Goal: Task Accomplishment & Management: Manage account settings

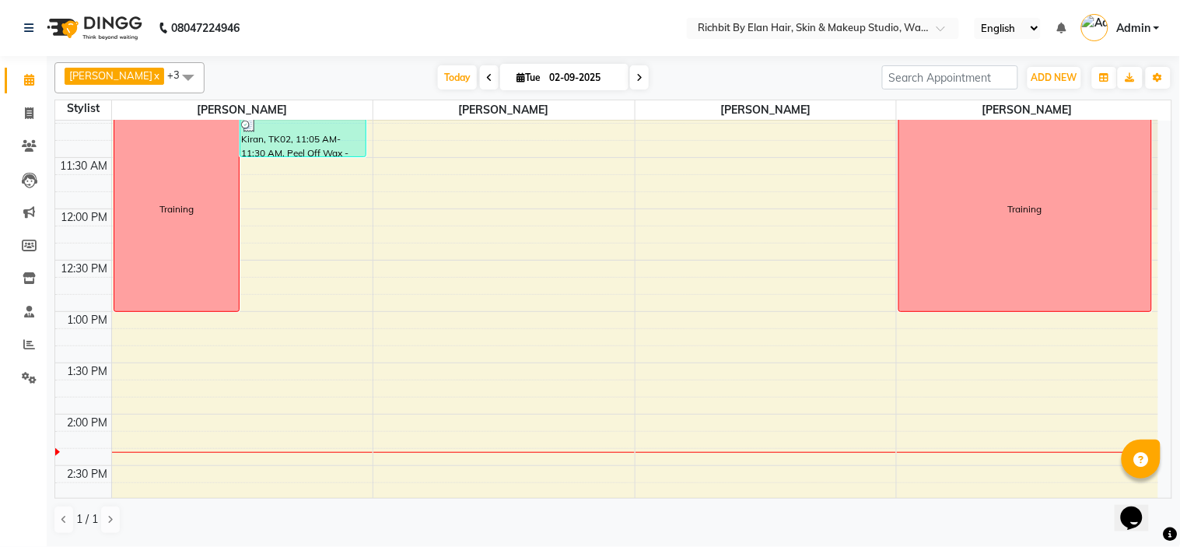
scroll to position [86, 0]
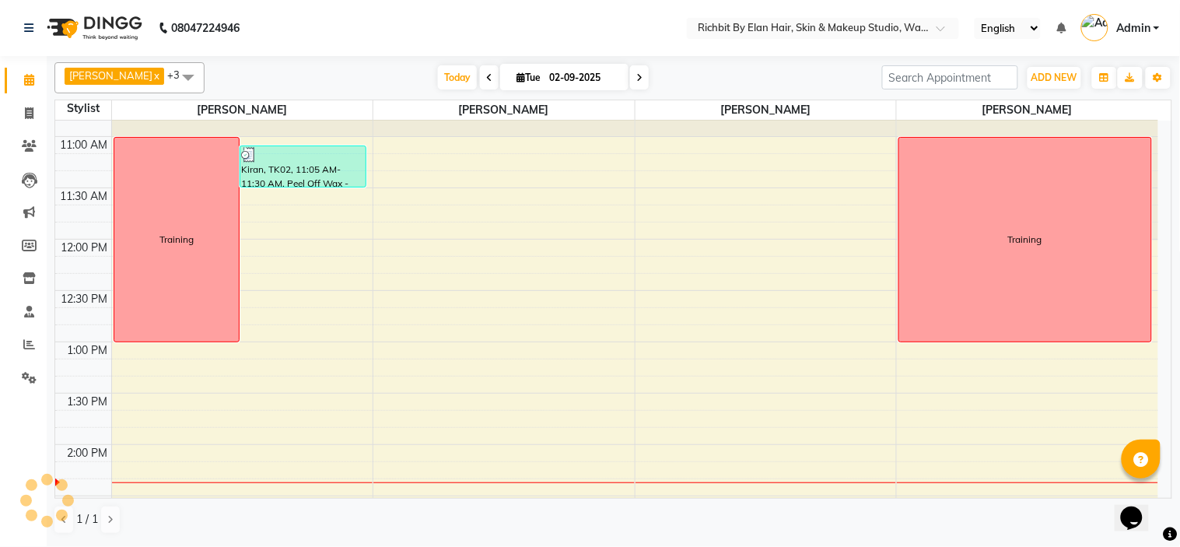
click at [486, 75] on icon at bounding box center [489, 77] width 6 height 9
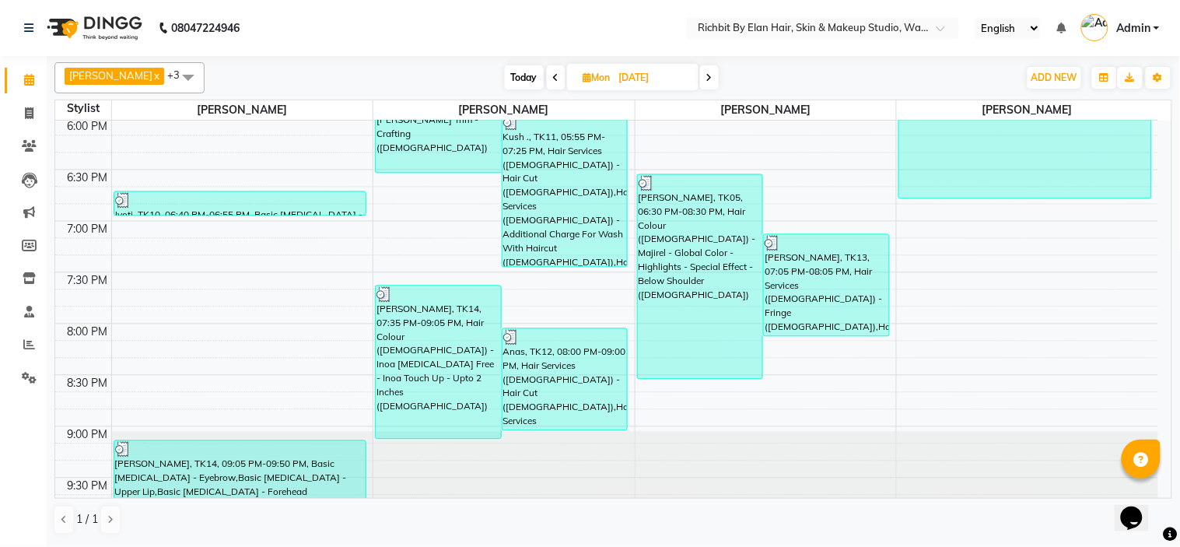
scroll to position [859, 0]
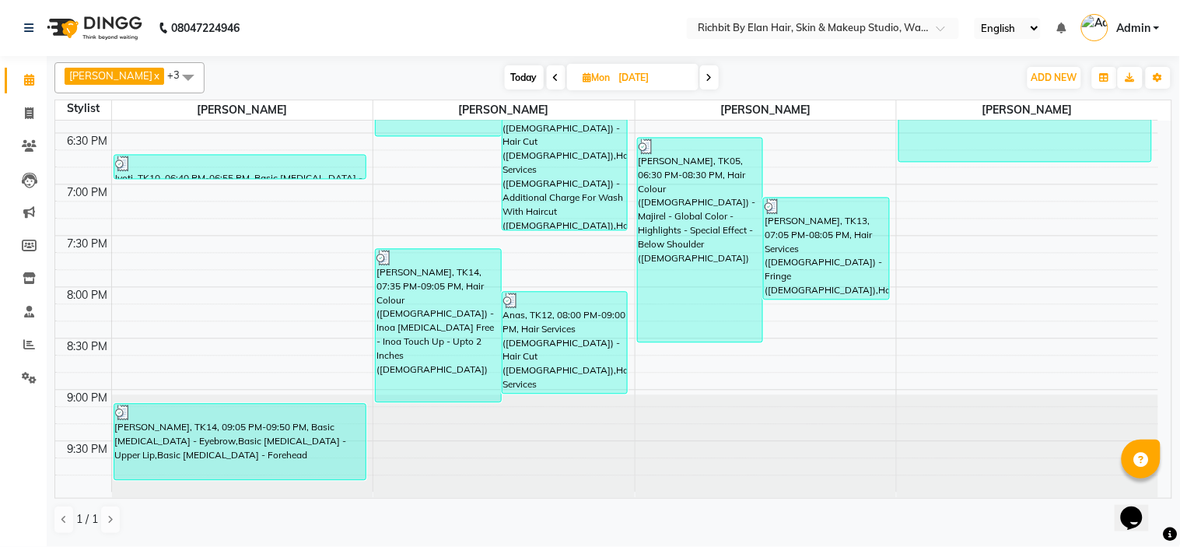
click at [706, 72] on span at bounding box center [709, 77] width 19 height 24
type input "02-09-2025"
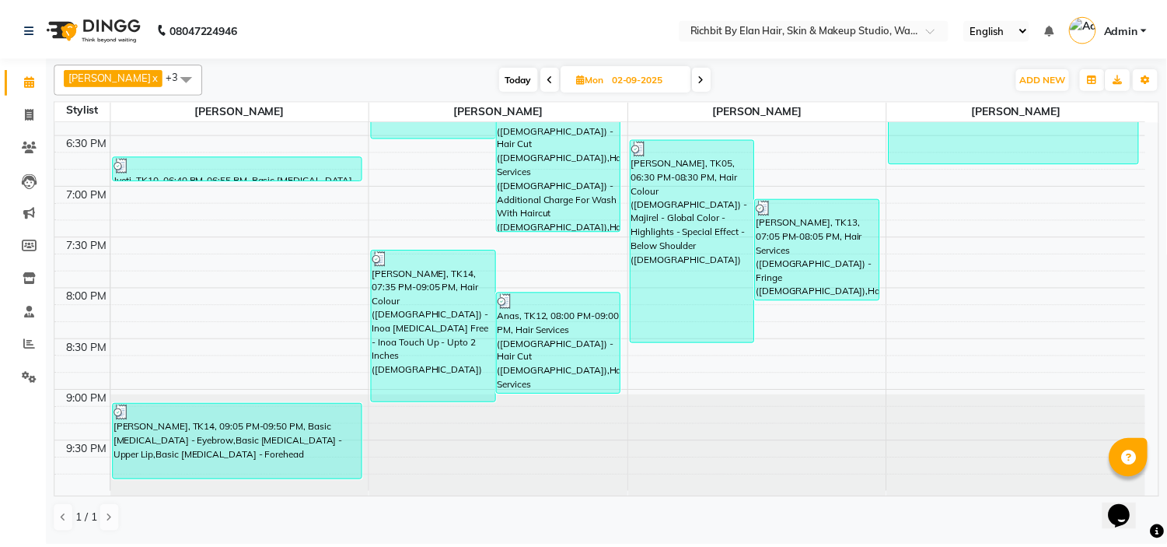
scroll to position [413, 0]
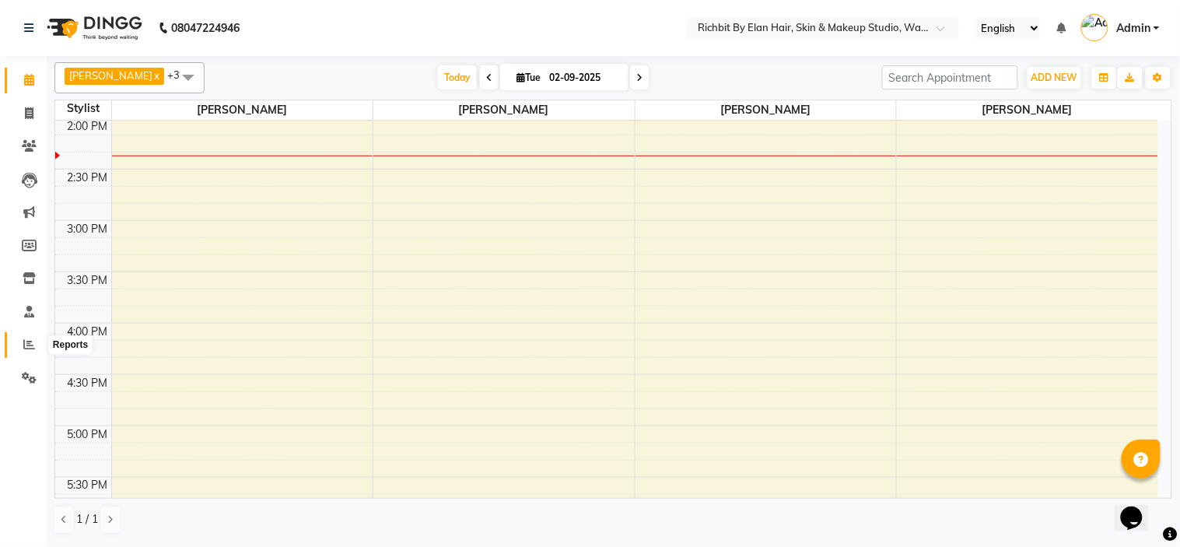
click at [25, 344] on icon at bounding box center [29, 344] width 12 height 12
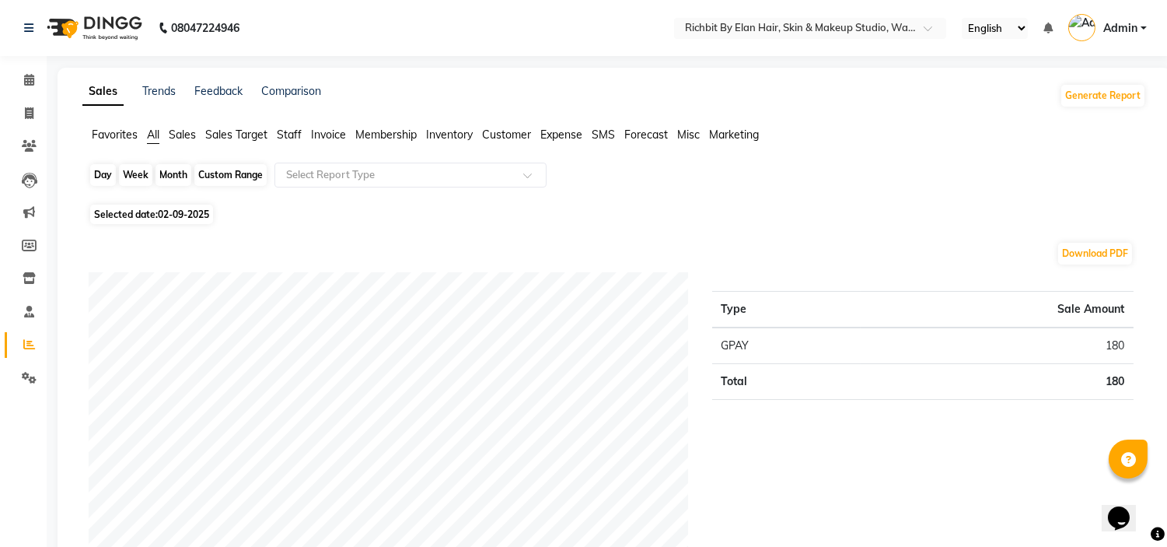
click at [106, 173] on div "Day" at bounding box center [103, 175] width 26 height 22
select select "9"
select select "2025"
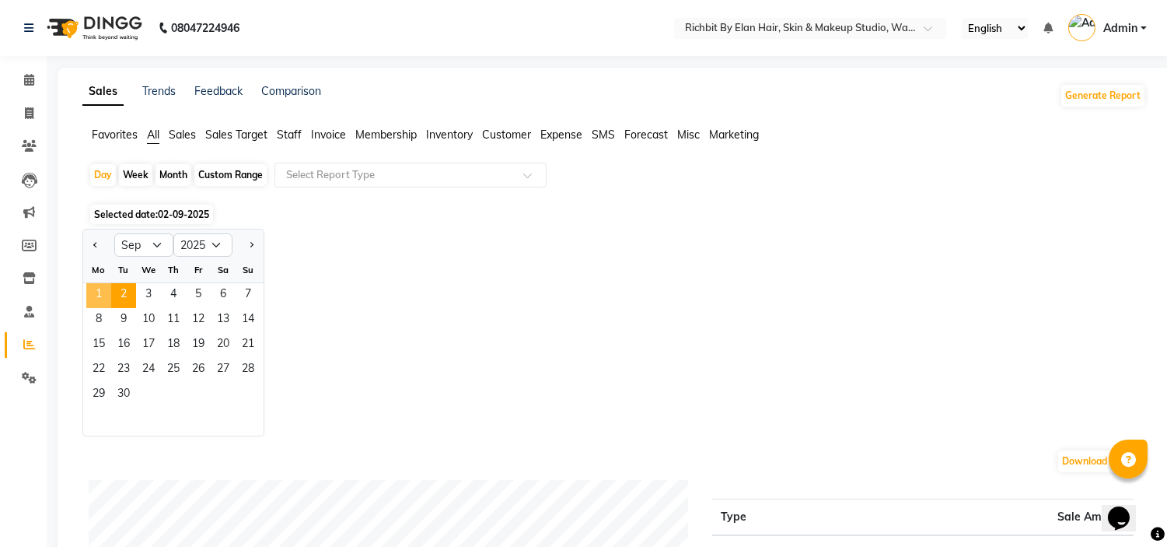
click at [96, 296] on span "1" at bounding box center [98, 295] width 25 height 25
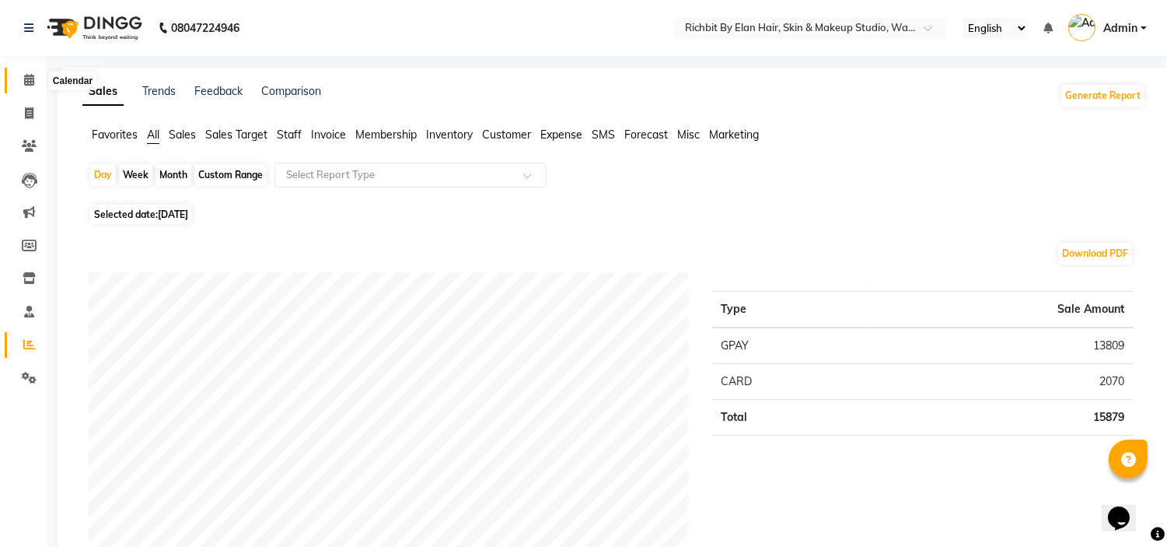
click at [35, 82] on span at bounding box center [29, 81] width 27 height 18
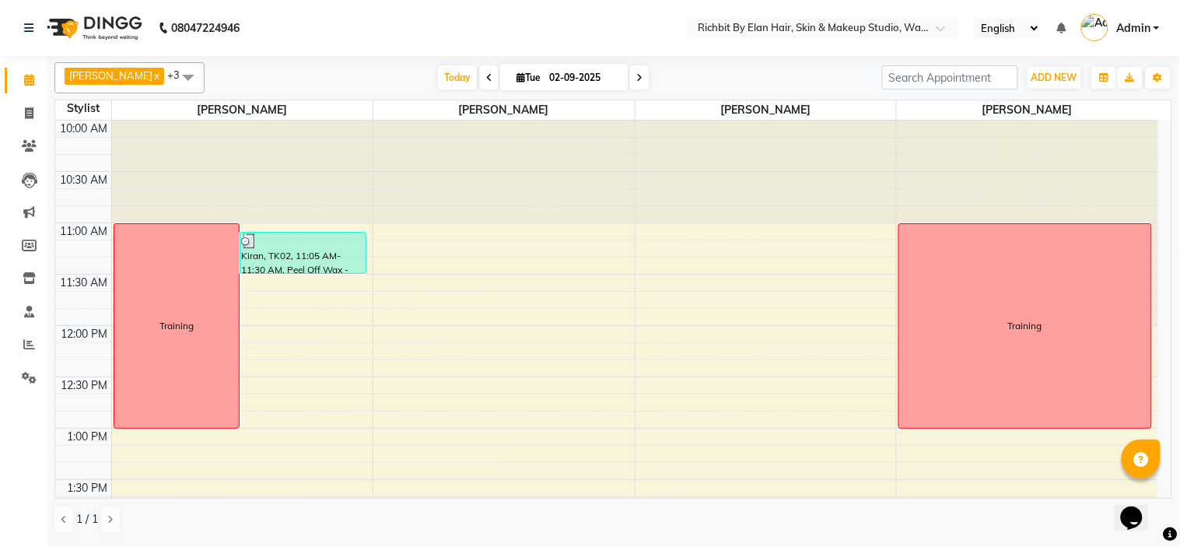
click at [483, 83] on span at bounding box center [489, 77] width 19 height 24
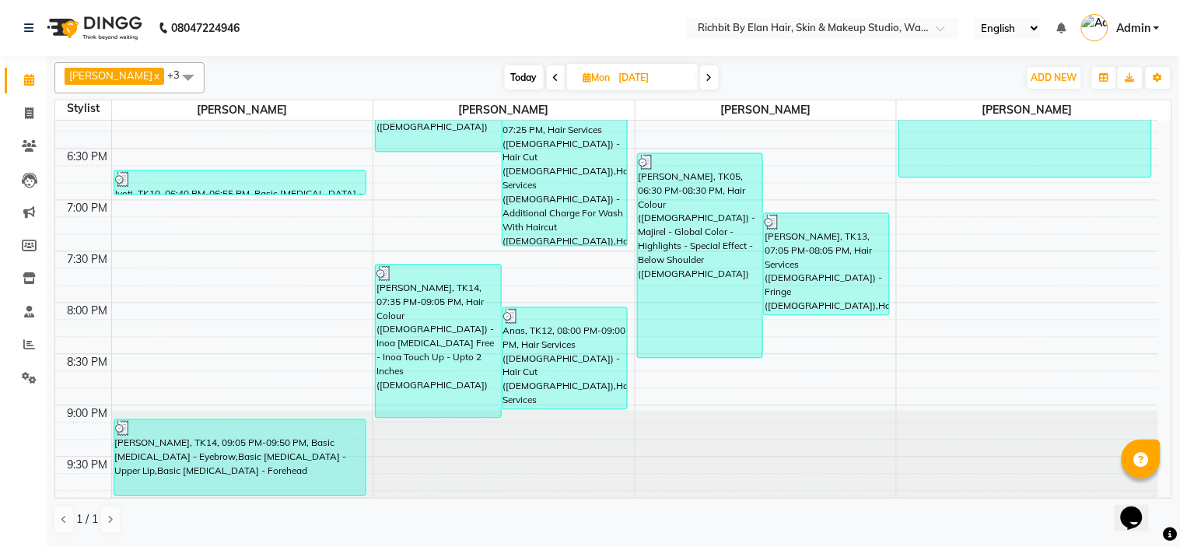
scroll to position [859, 0]
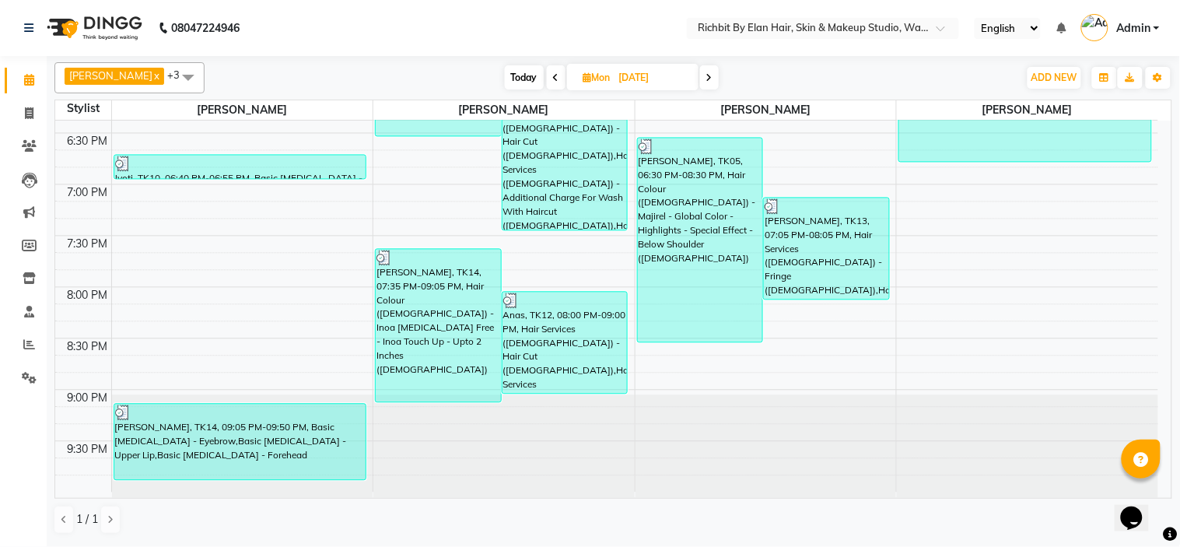
click at [550, 76] on span at bounding box center [556, 77] width 19 height 24
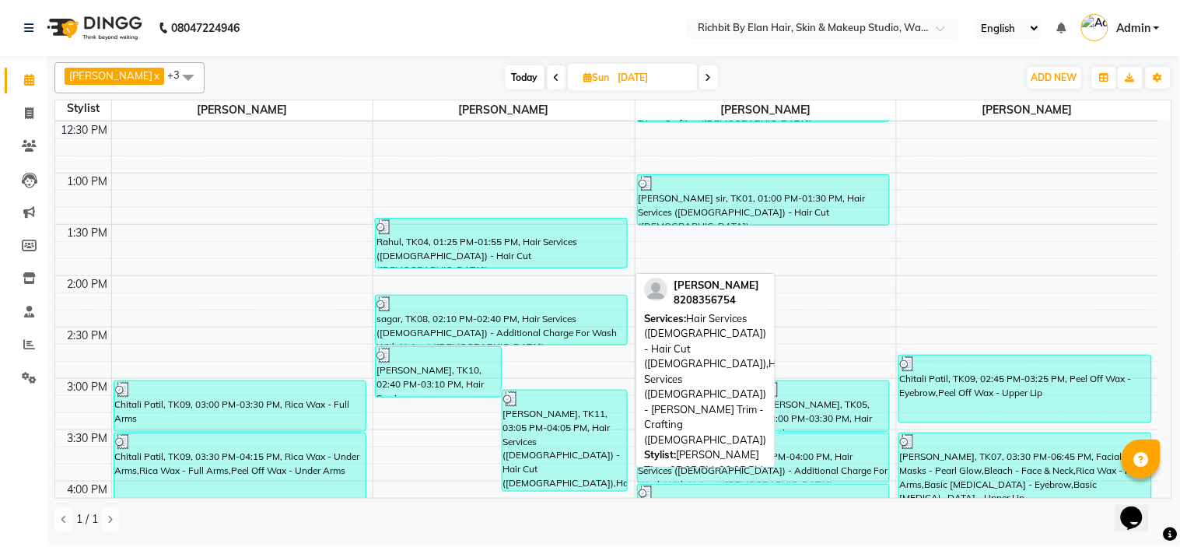
scroll to position [254, 0]
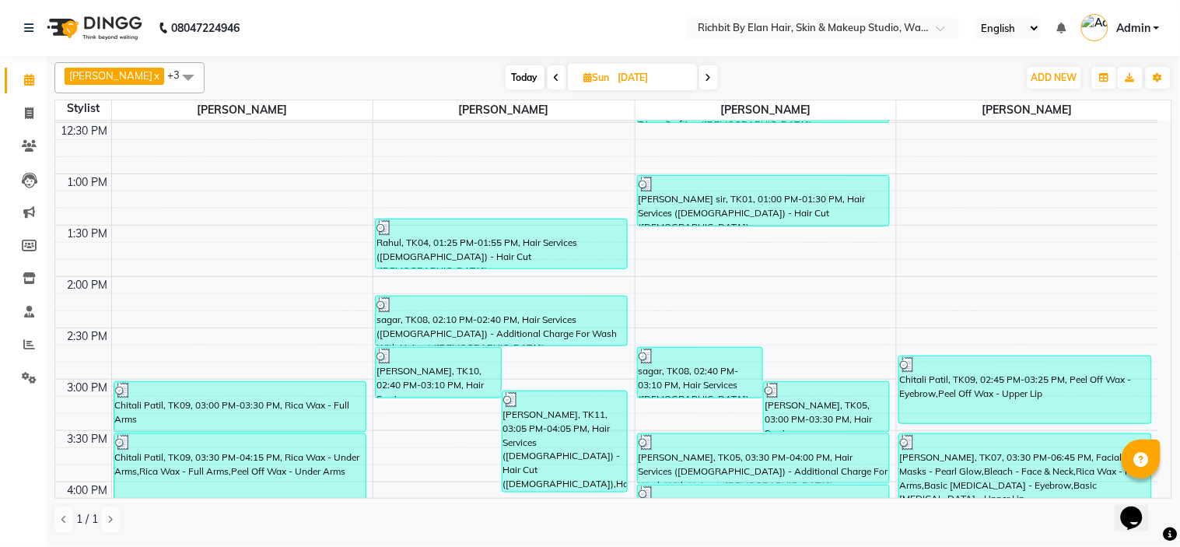
click at [710, 73] on icon at bounding box center [708, 77] width 6 height 9
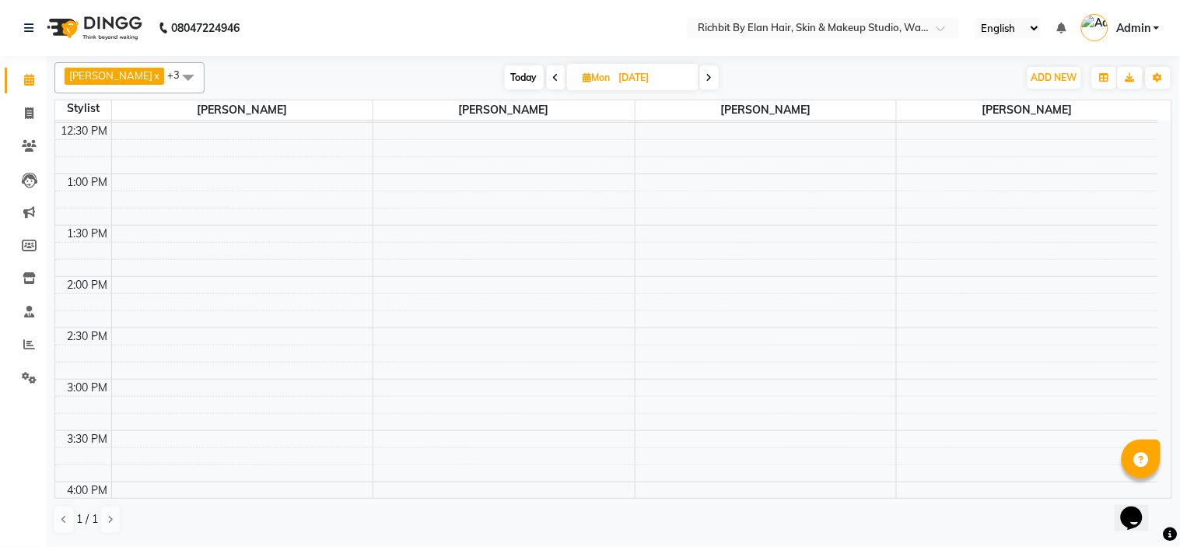
scroll to position [413, 0]
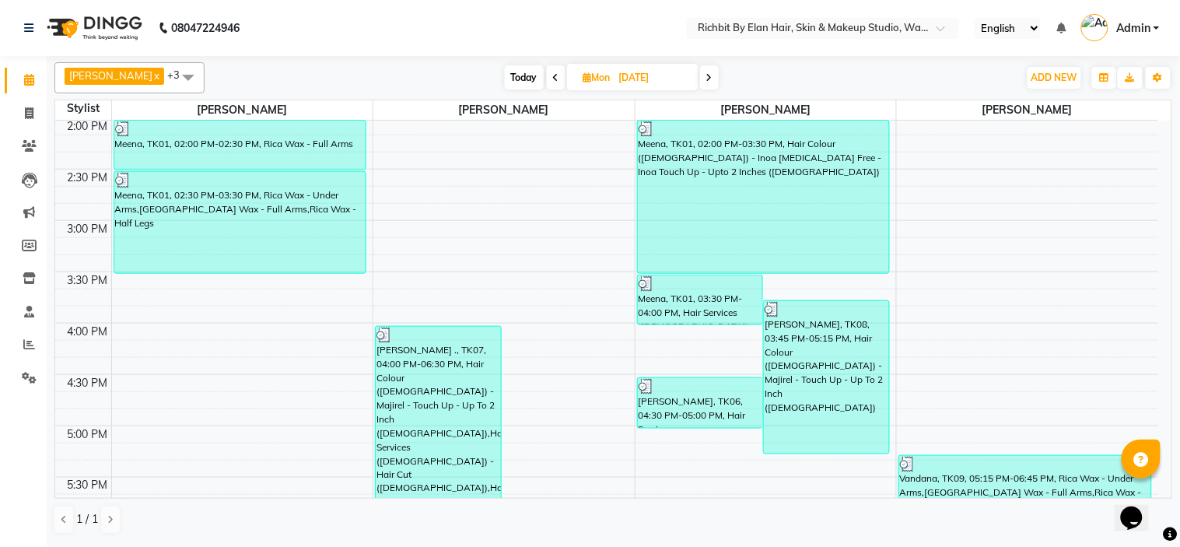
click at [716, 75] on span at bounding box center [709, 77] width 19 height 24
type input "02-09-2025"
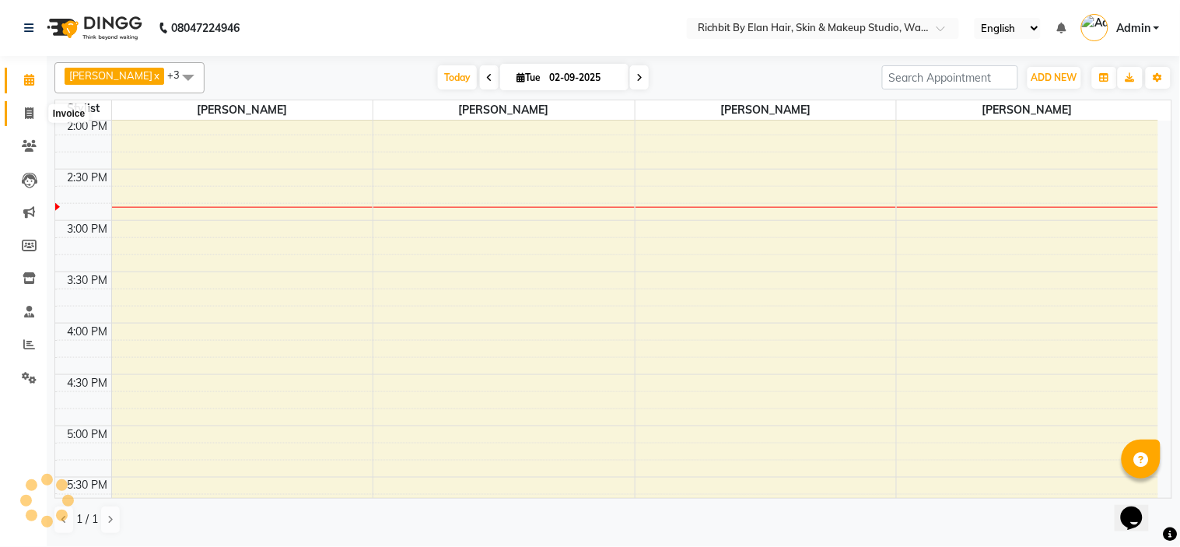
click at [31, 110] on icon at bounding box center [29, 113] width 9 height 12
select select "4114"
select select "service"
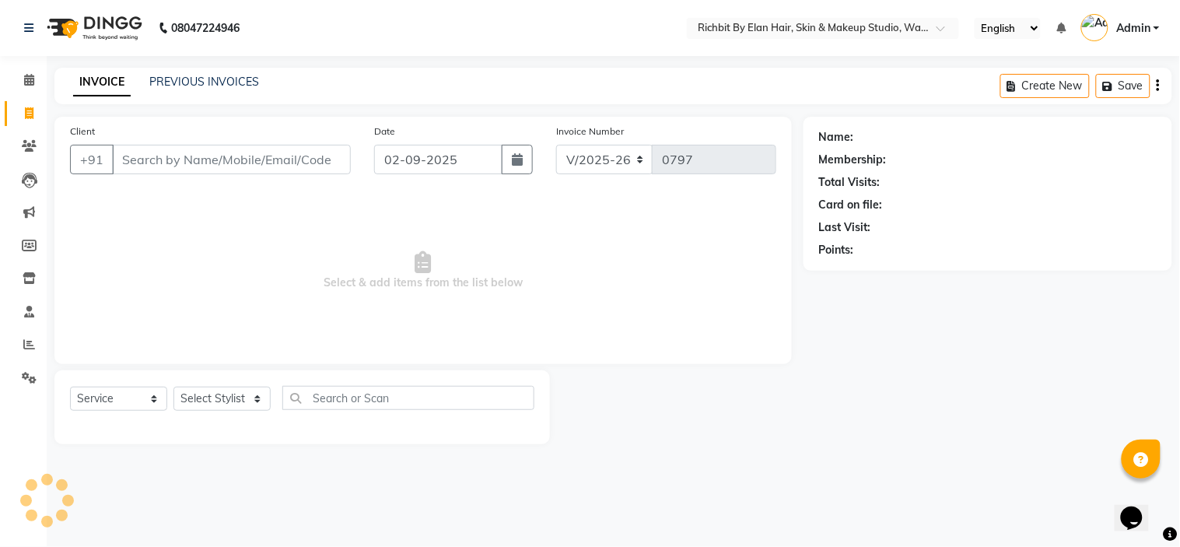
click at [174, 156] on input "Client" at bounding box center [231, 160] width 239 height 30
type input "["
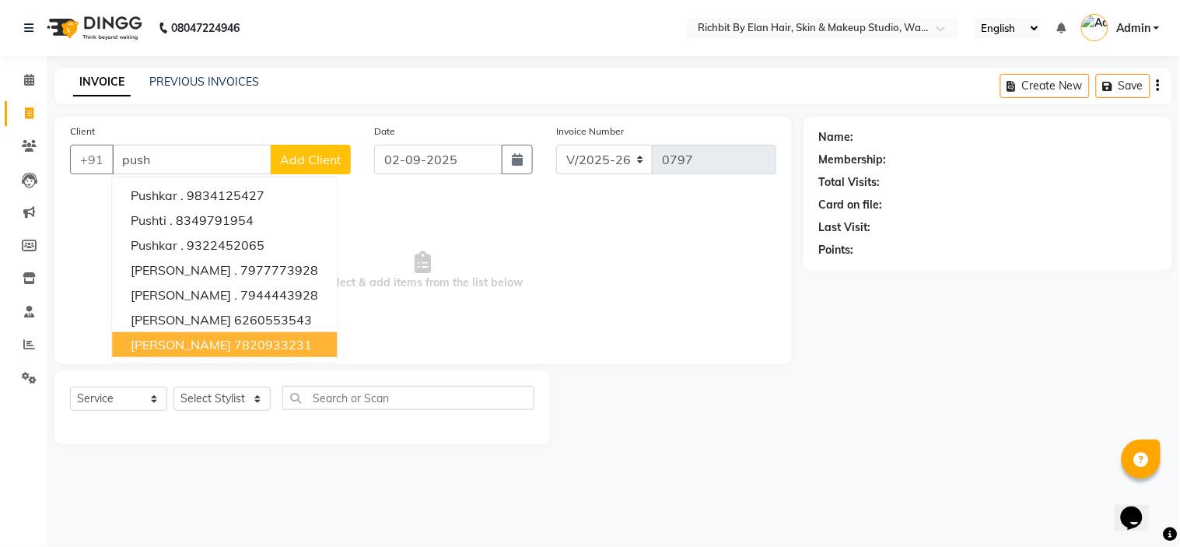
click at [176, 339] on span "[PERSON_NAME]" at bounding box center [181, 345] width 100 height 16
type input "7820933231"
select select "1: Object"
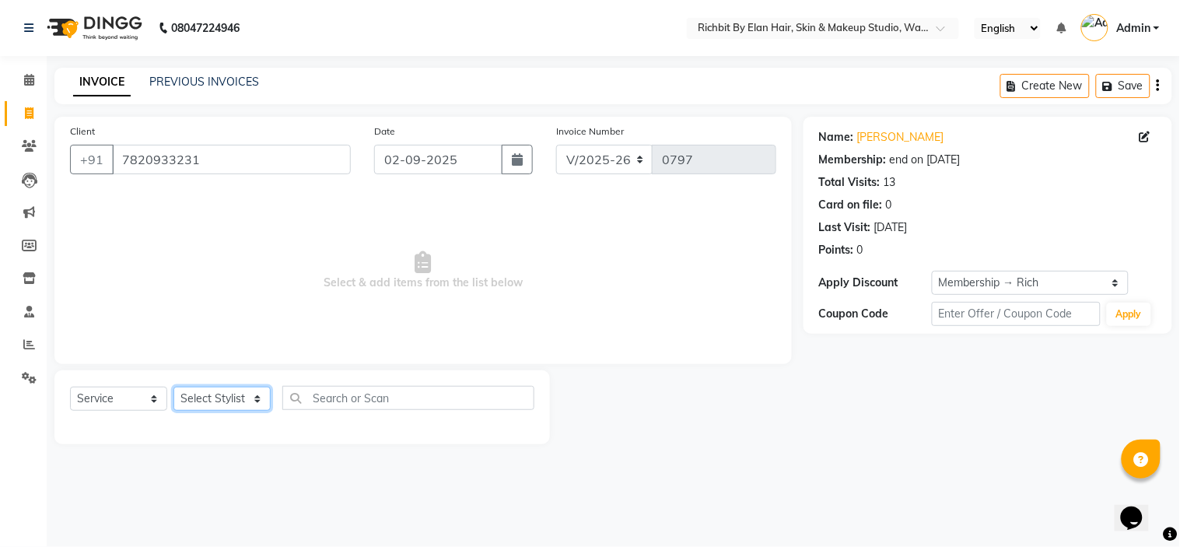
click at [225, 404] on select "Select Stylist [PERSON_NAME] [PERSON_NAME] [PERSON_NAME] [PERSON_NAME] [PERSON_…" at bounding box center [221, 398] width 97 height 24
select select "39151"
click at [173, 387] on select "Select Stylist [PERSON_NAME] [PERSON_NAME] [PERSON_NAME] [PERSON_NAME] [PERSON_…" at bounding box center [221, 398] width 97 height 24
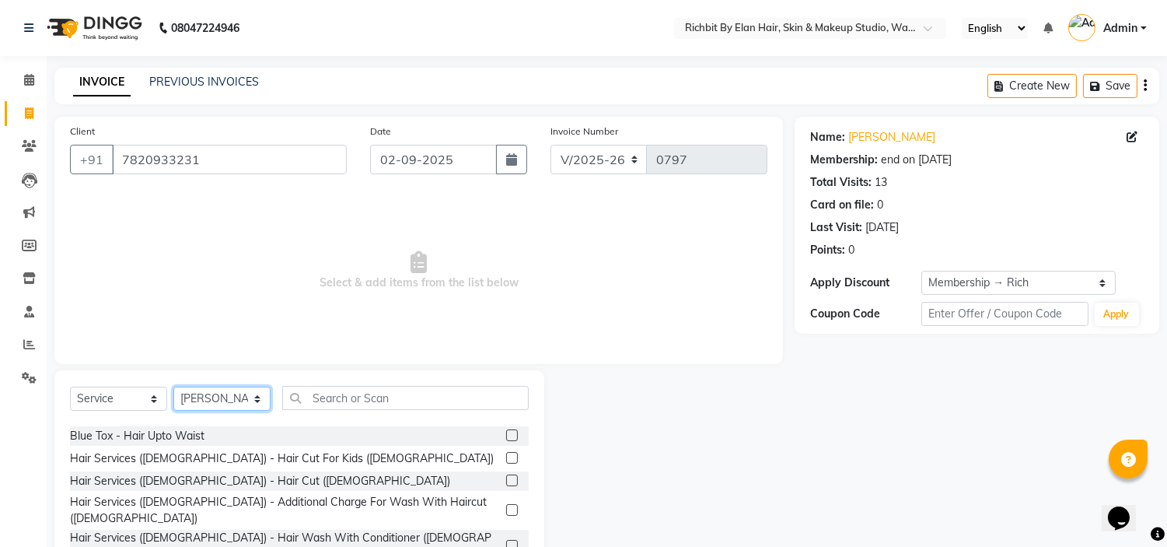
scroll to position [173, 0]
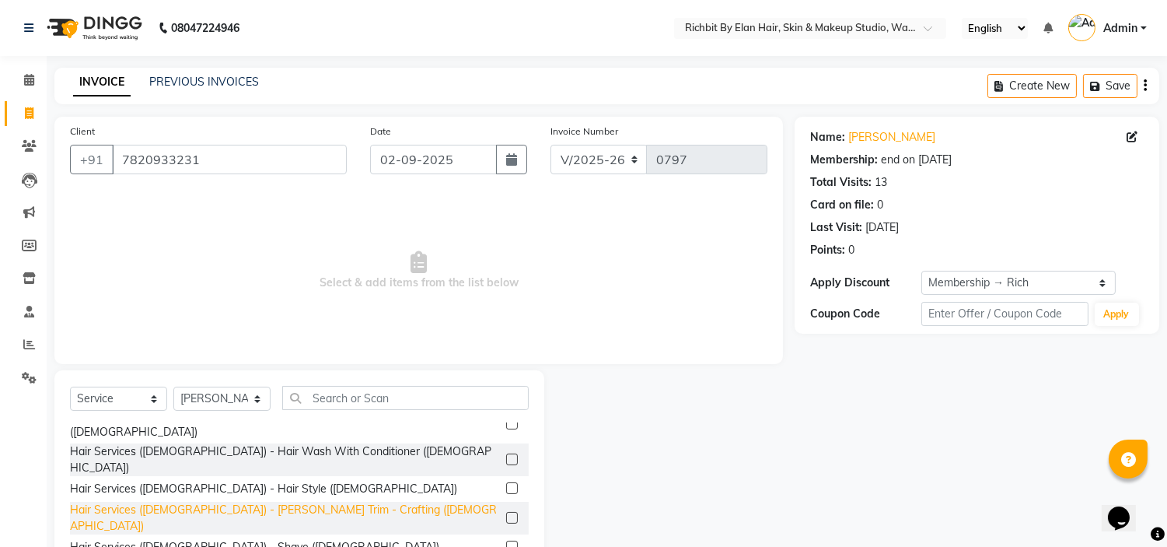
click at [274, 502] on div "Hair Services ([DEMOGRAPHIC_DATA]) - [PERSON_NAME] Trim - Crafting ([DEMOGRAPHI…" at bounding box center [285, 518] width 430 height 33
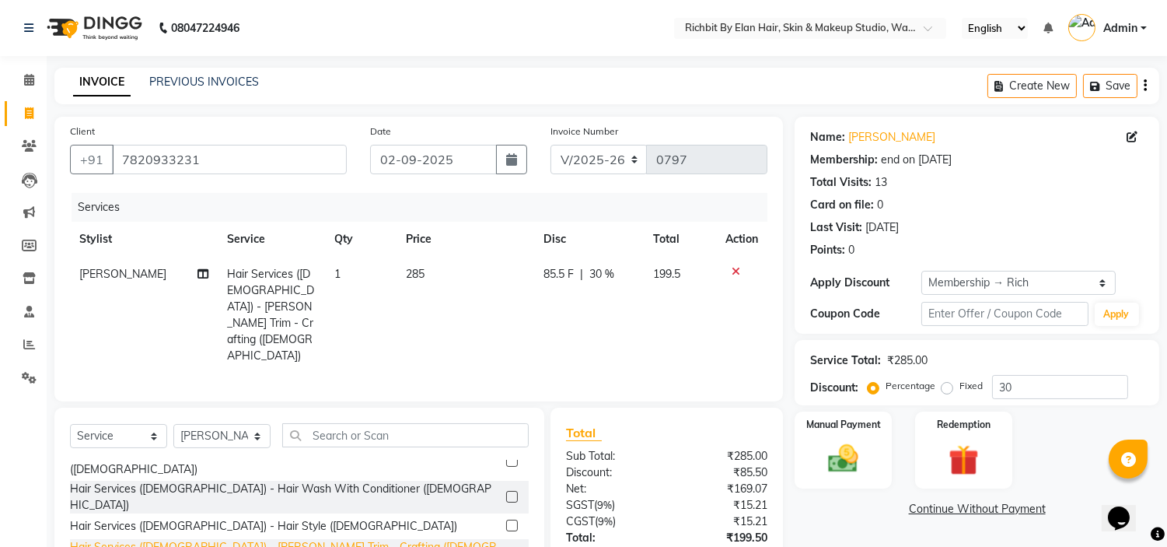
checkbox input "false"
click at [563, 274] on span "85.5 F" at bounding box center [559, 274] width 30 height 16
select select "39151"
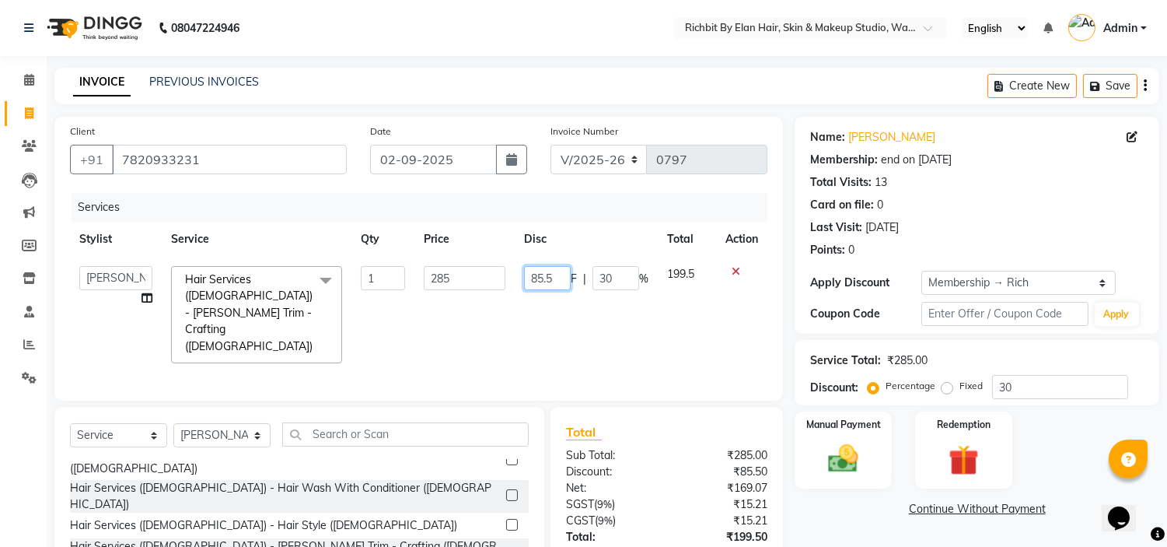
click at [563, 274] on input "85.5" at bounding box center [547, 278] width 47 height 24
type input "85"
click at [1059, 393] on input "30" at bounding box center [1060, 387] width 136 height 24
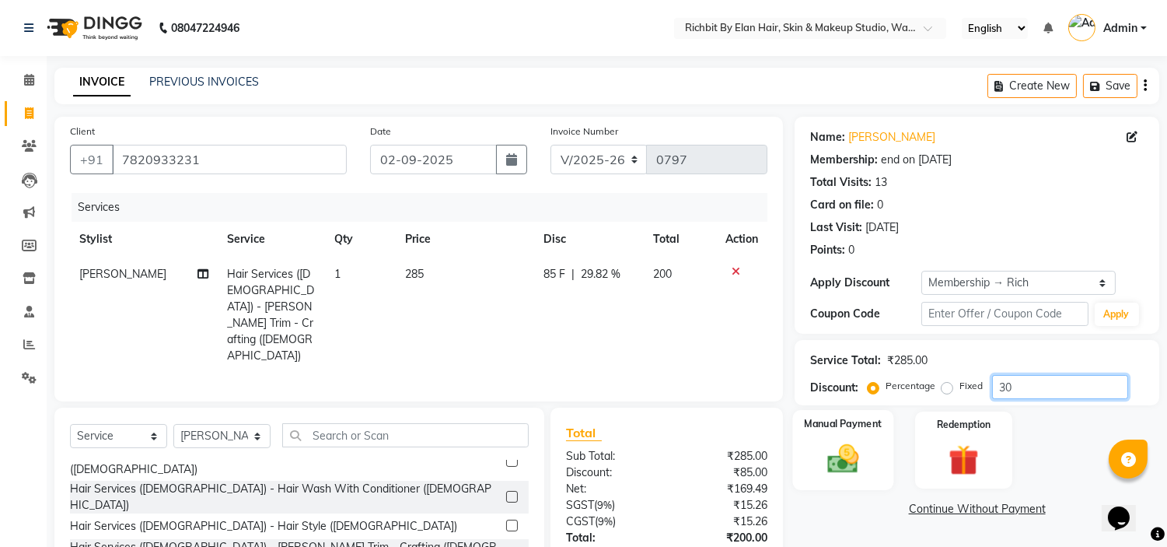
scroll to position [78, 0]
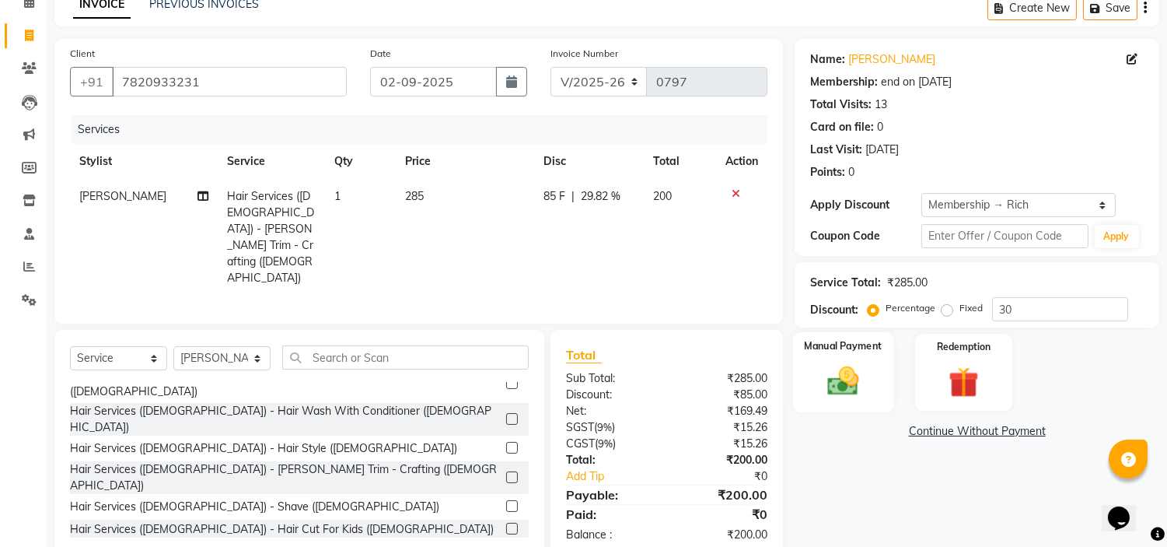
click at [840, 369] on img at bounding box center [843, 381] width 51 height 37
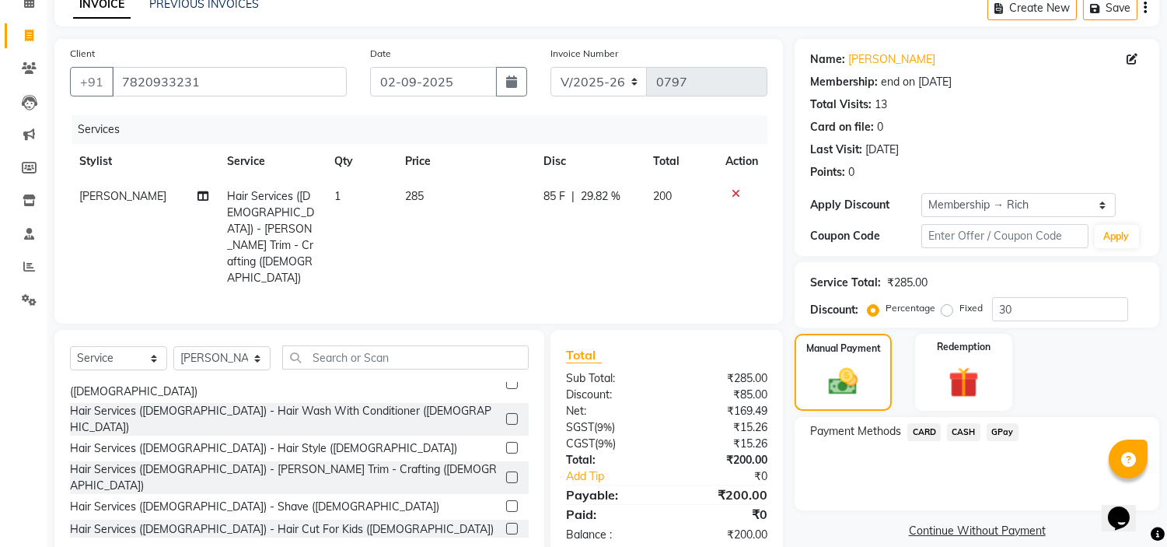
click at [1004, 430] on span "GPay" at bounding box center [1003, 432] width 32 height 18
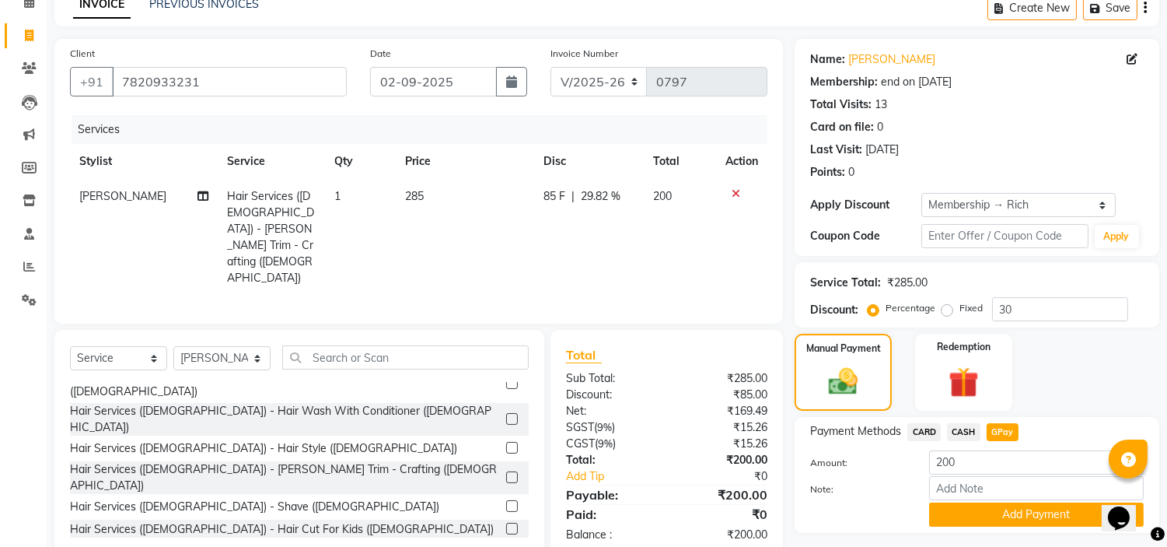
scroll to position [118, 0]
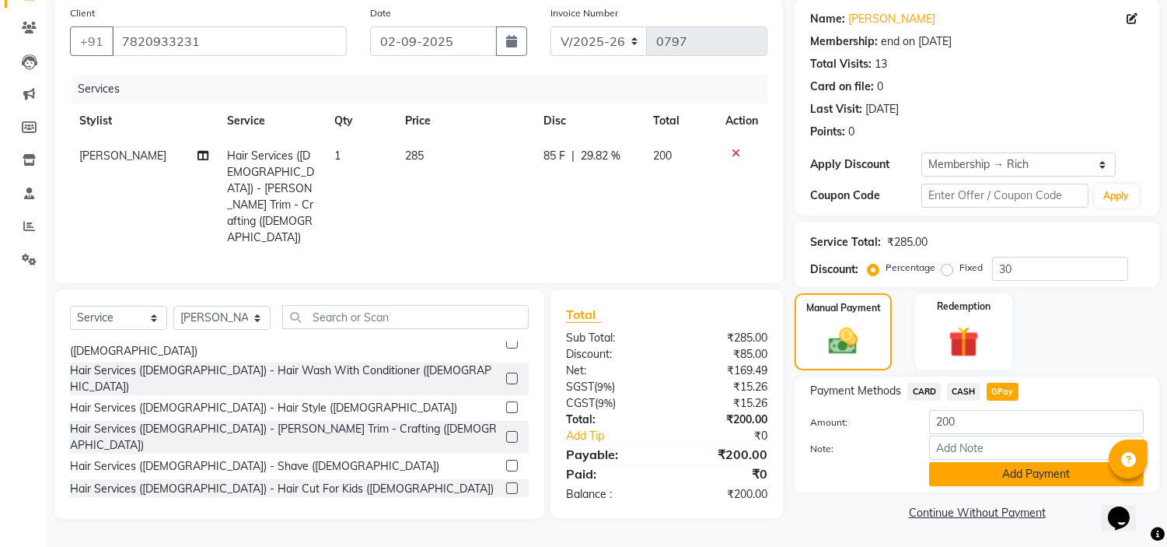
click at [1011, 476] on button "Add Payment" at bounding box center [1036, 474] width 215 height 24
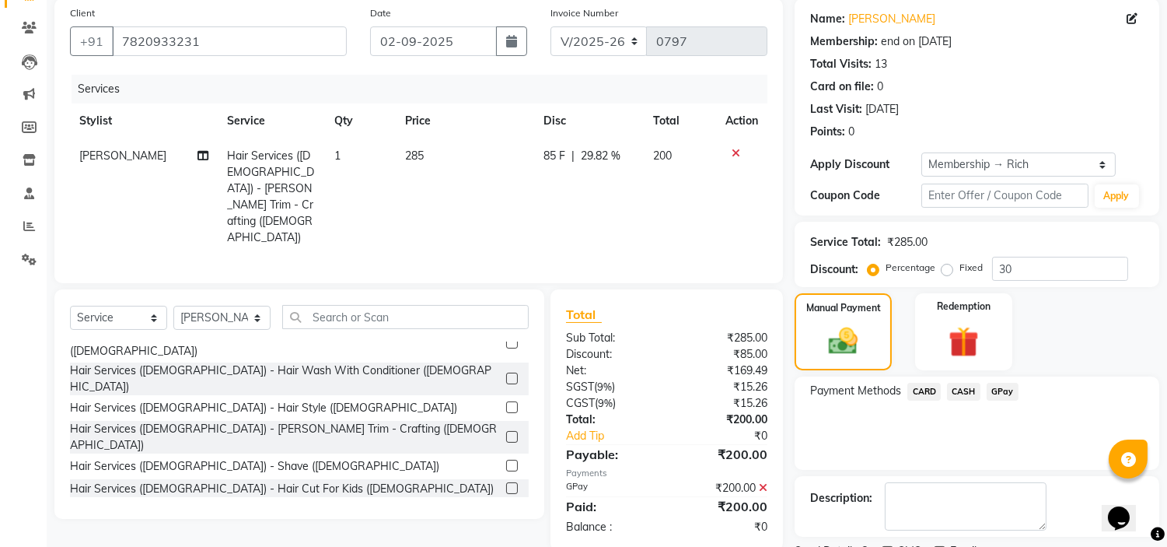
scroll to position [183, 0]
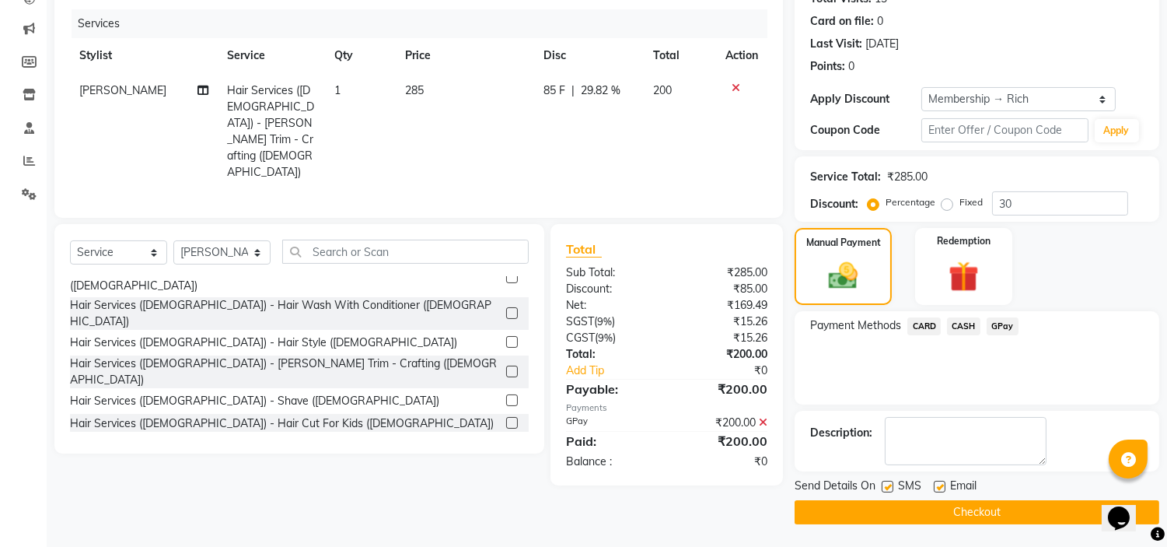
click at [1022, 503] on button "Checkout" at bounding box center [977, 512] width 365 height 24
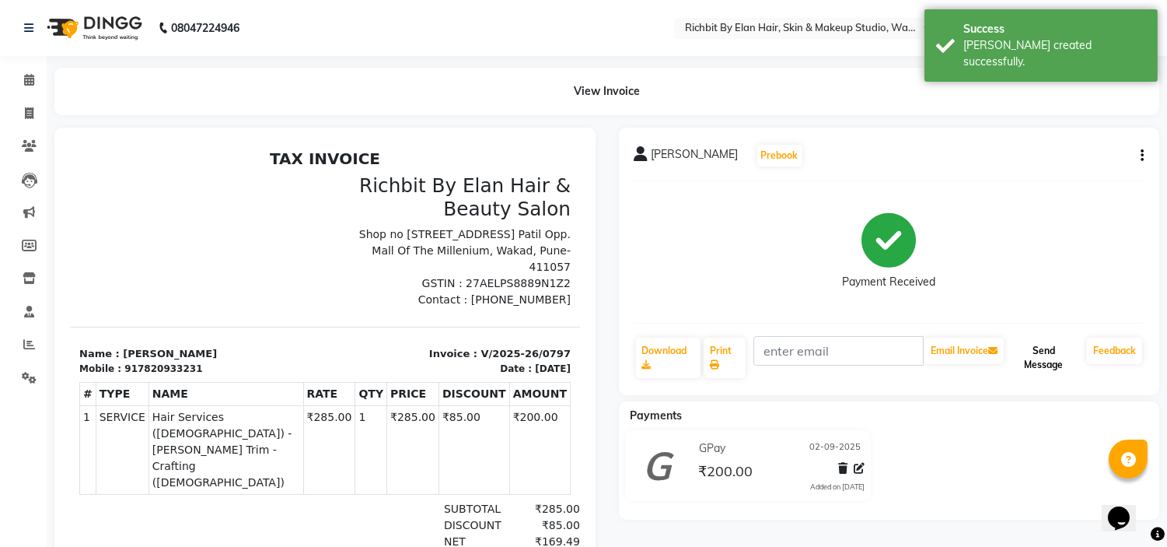
click at [1044, 366] on button "Send Message" at bounding box center [1044, 357] width 74 height 40
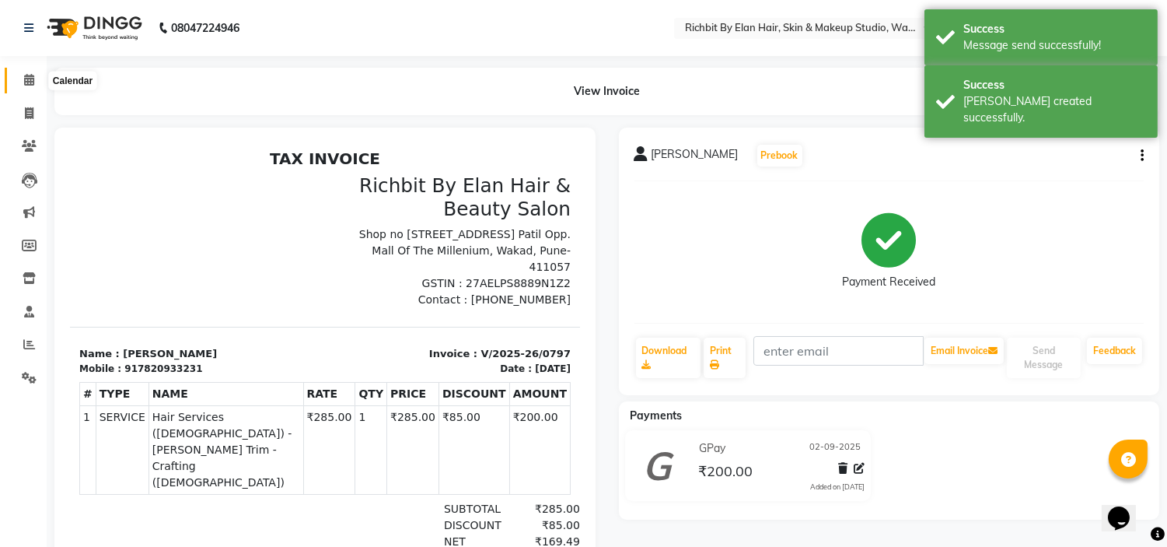
click at [26, 79] on icon at bounding box center [29, 80] width 10 height 12
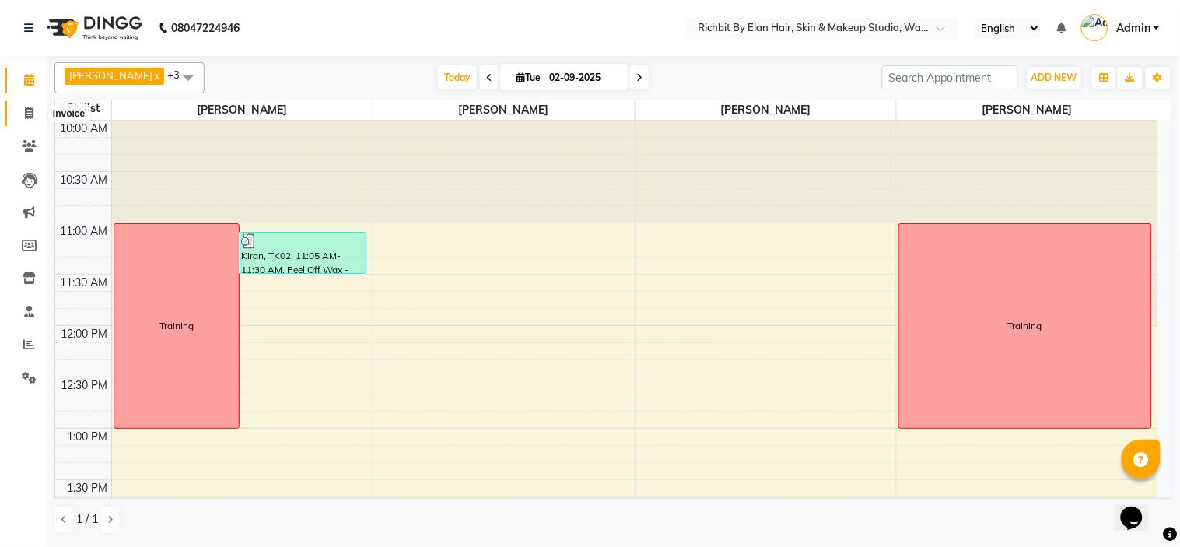
click at [27, 109] on icon at bounding box center [29, 113] width 9 height 12
select select "service"
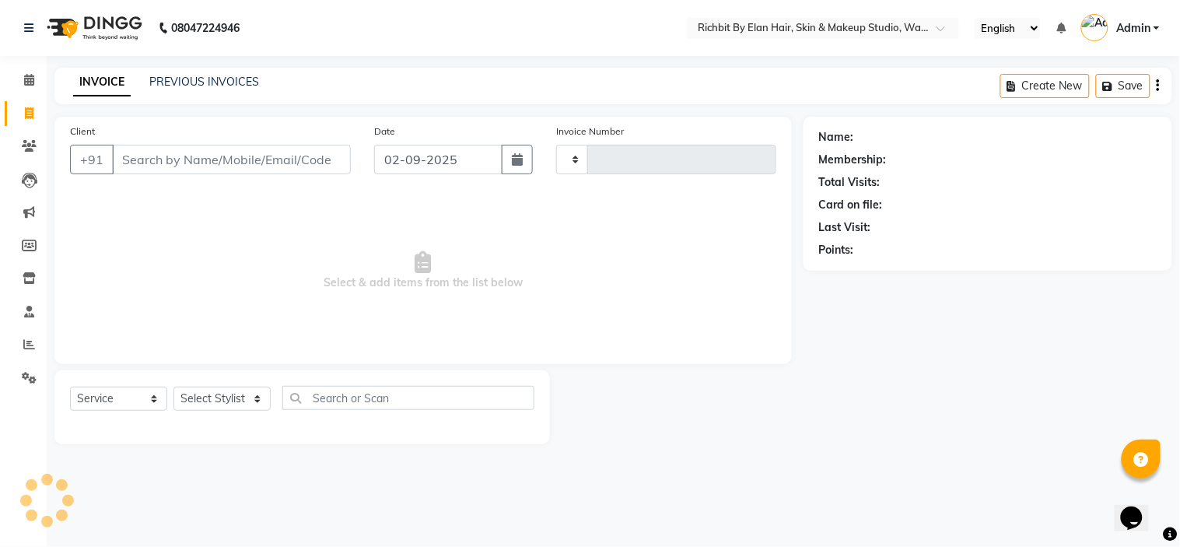
type input "0798"
select select "4114"
click at [245, 386] on select "Select Stylist [PERSON_NAME] [PERSON_NAME] [PERSON_NAME] [PERSON_NAME] [PERSON_…" at bounding box center [221, 398] width 97 height 24
select select "39151"
click at [173, 387] on select "Select Stylist [PERSON_NAME] [PERSON_NAME] [PERSON_NAME] [PERSON_NAME] [PERSON_…" at bounding box center [221, 398] width 97 height 24
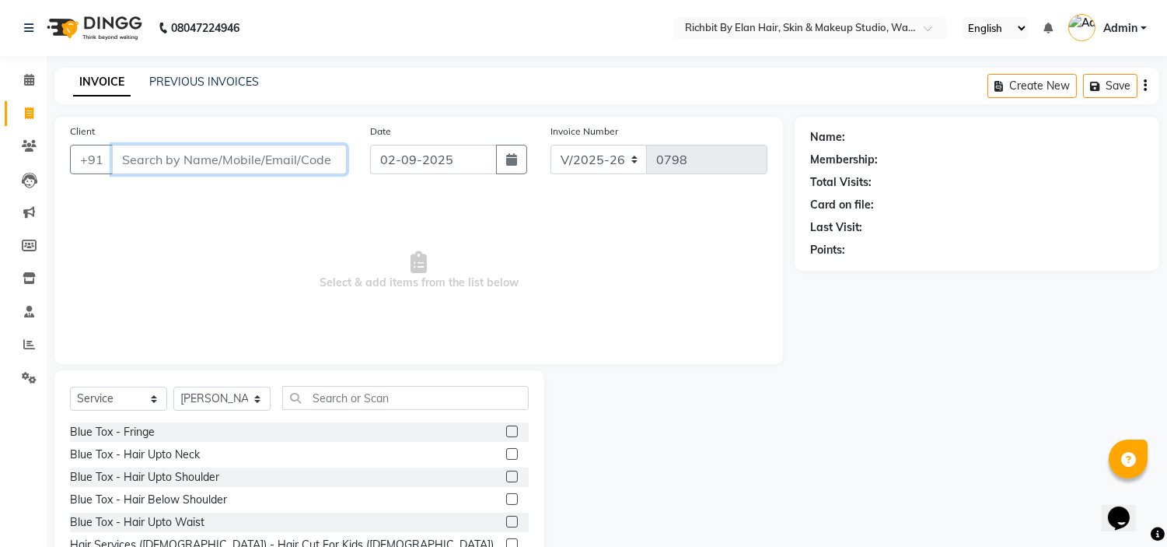
click at [263, 160] on input "Client" at bounding box center [229, 160] width 235 height 30
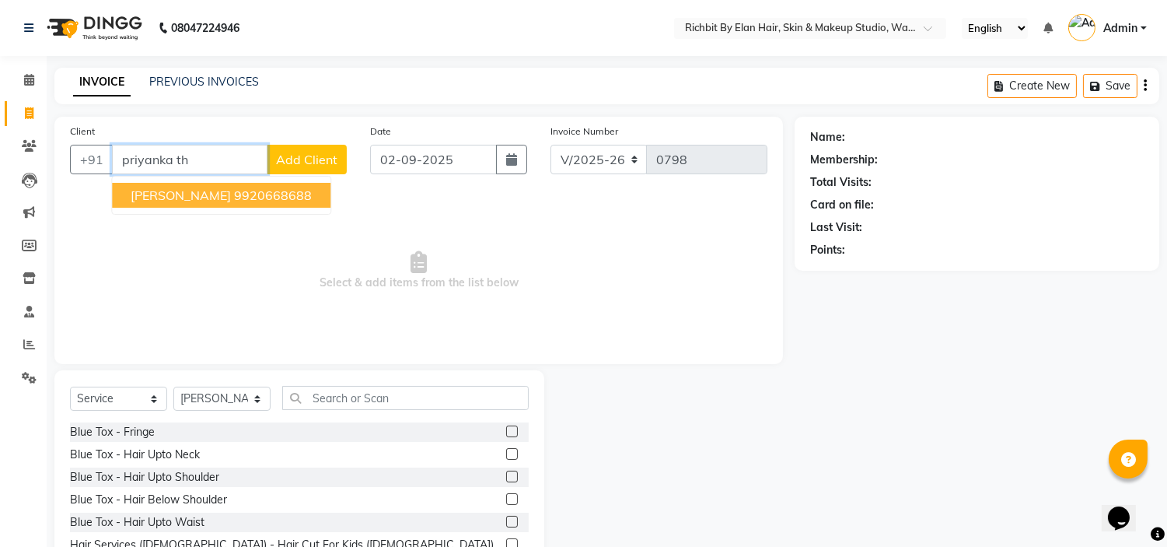
click at [198, 196] on span "[PERSON_NAME]" at bounding box center [181, 195] width 100 height 16
type input "9920668688"
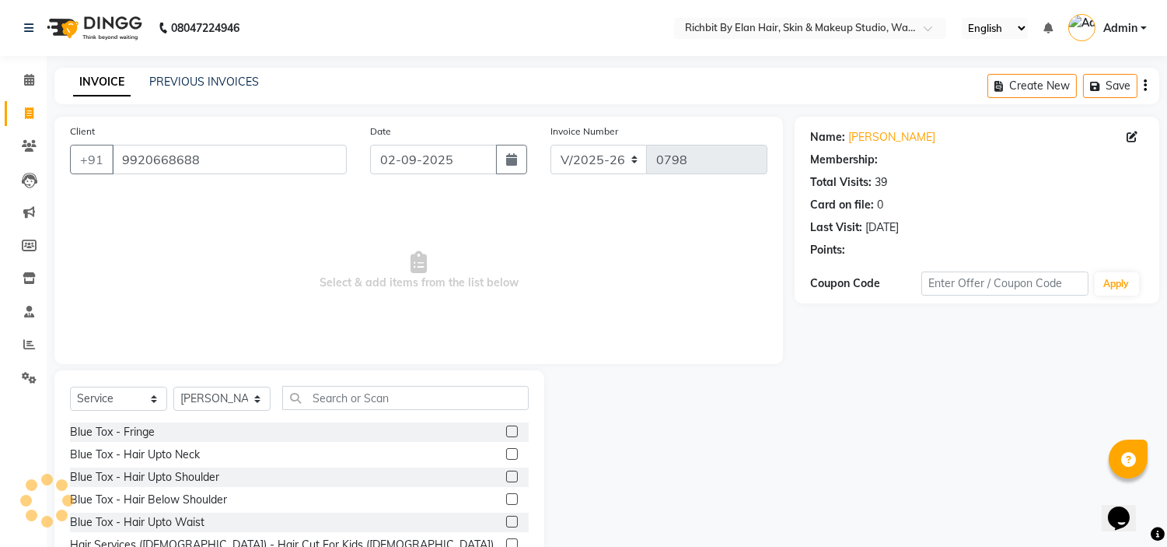
select select "1: Object"
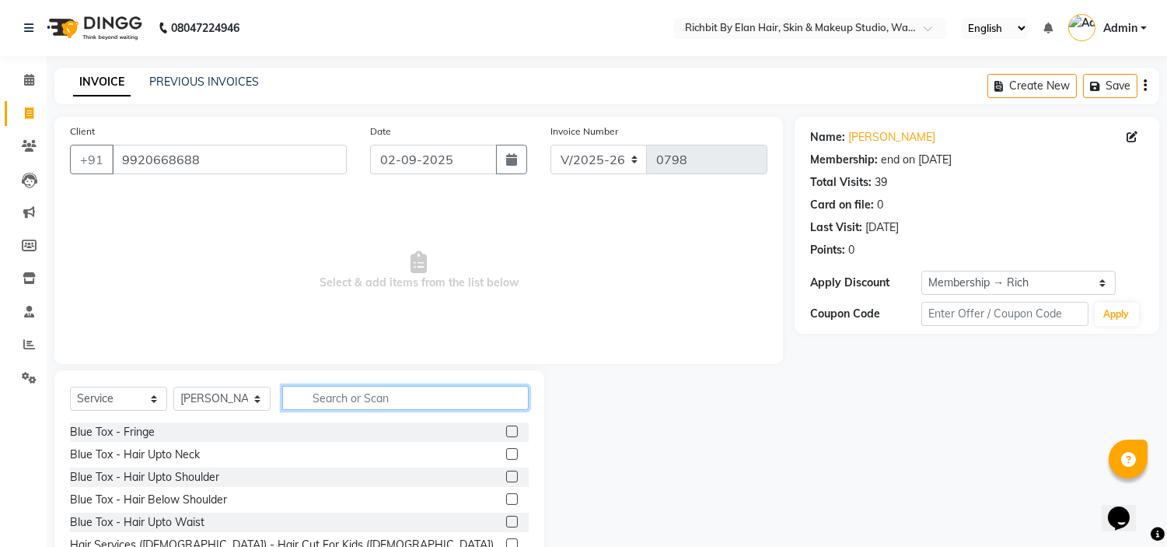
click at [386, 400] on input "text" at bounding box center [405, 398] width 246 height 24
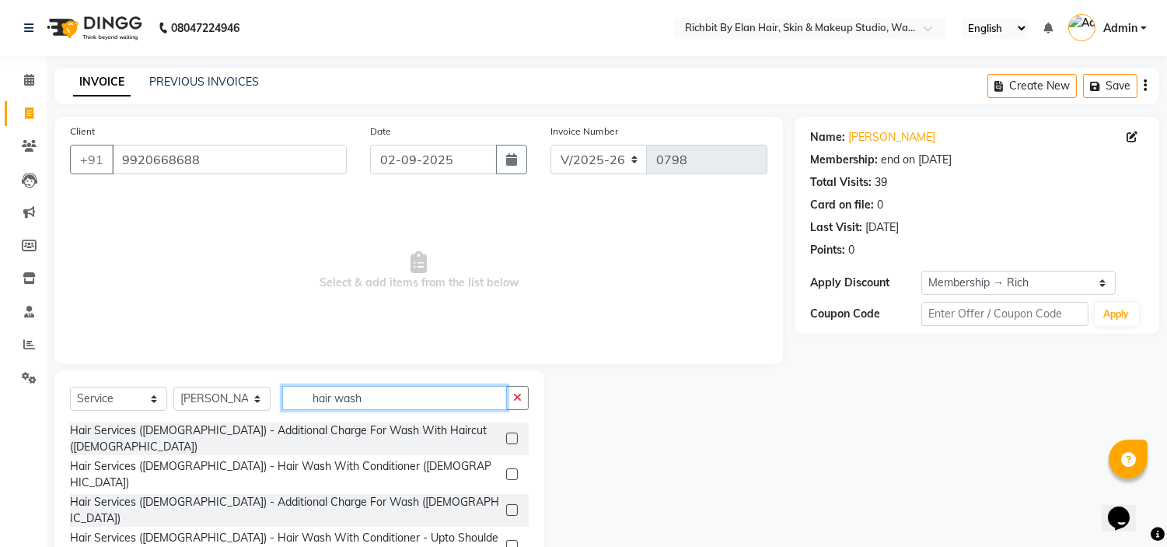
type input "hair wash"
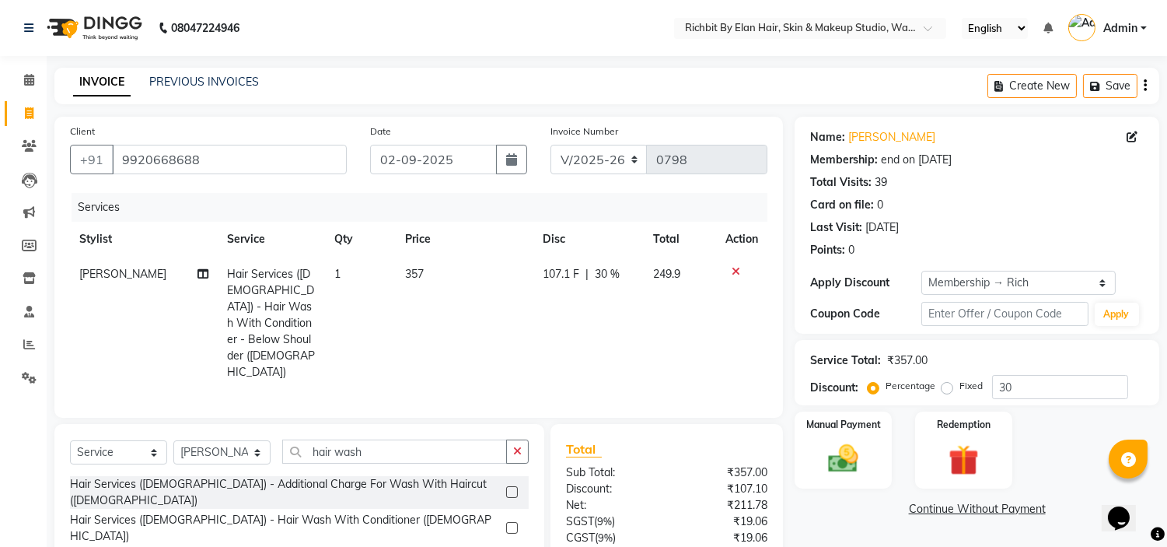
checkbox input "false"
click at [571, 274] on span "107.1 F" at bounding box center [561, 274] width 37 height 16
select select "39151"
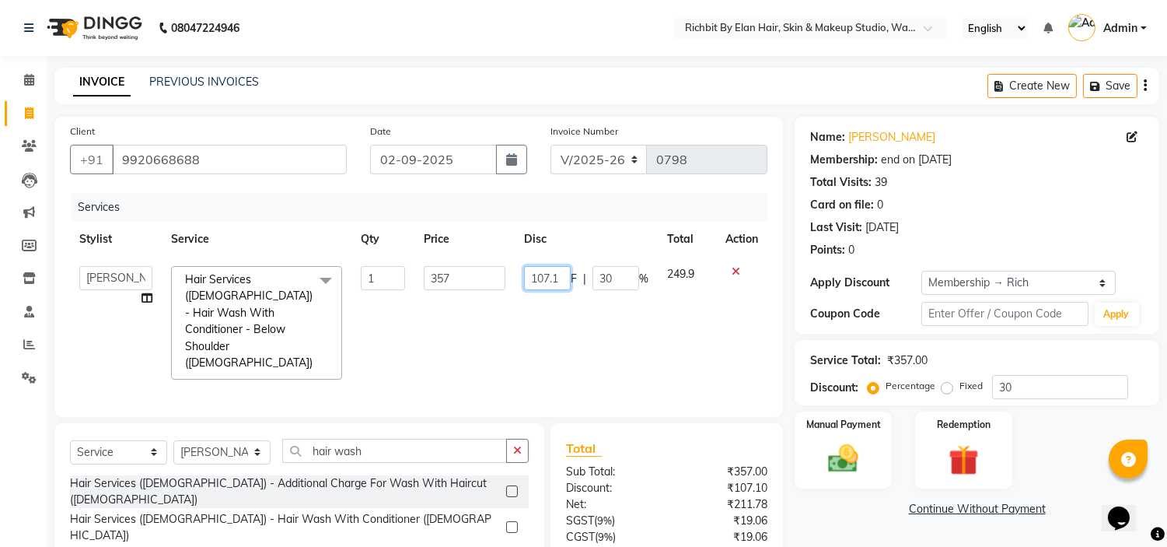
click at [563, 275] on input "107.1" at bounding box center [547, 278] width 47 height 24
type input "107"
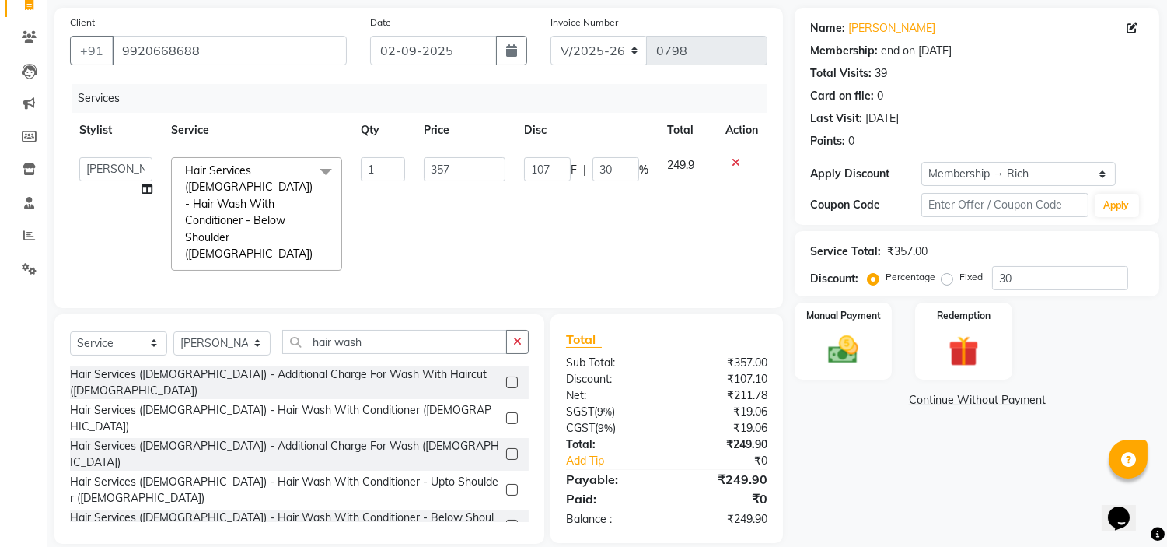
click at [862, 488] on div "Name: [PERSON_NAME] Membership: end on [DATE] Total Visits: 39 Card on file: 0 …" at bounding box center [983, 276] width 376 height 536
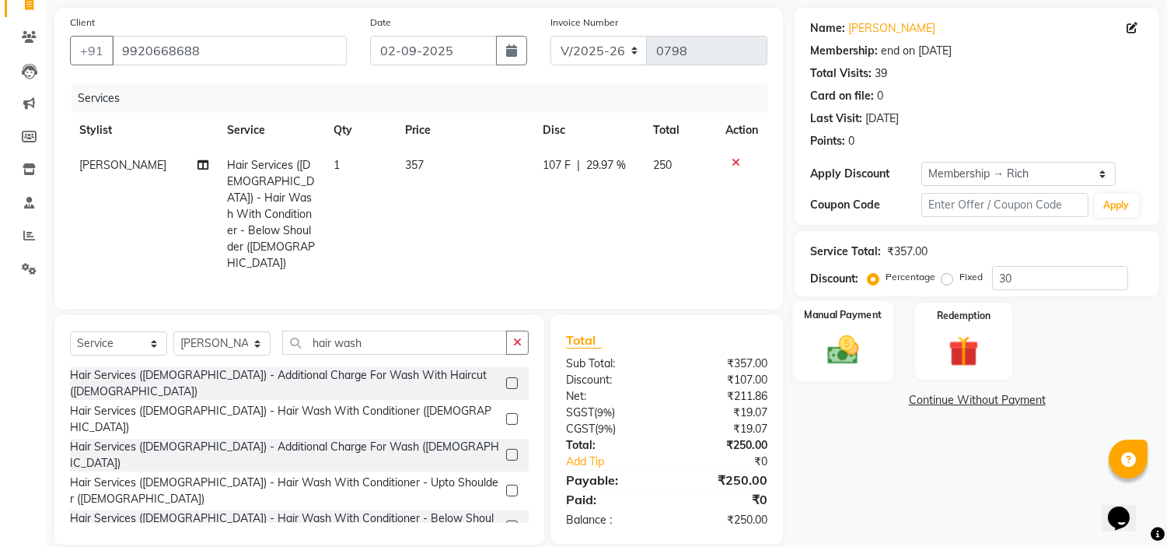
click at [837, 362] on img at bounding box center [843, 350] width 51 height 37
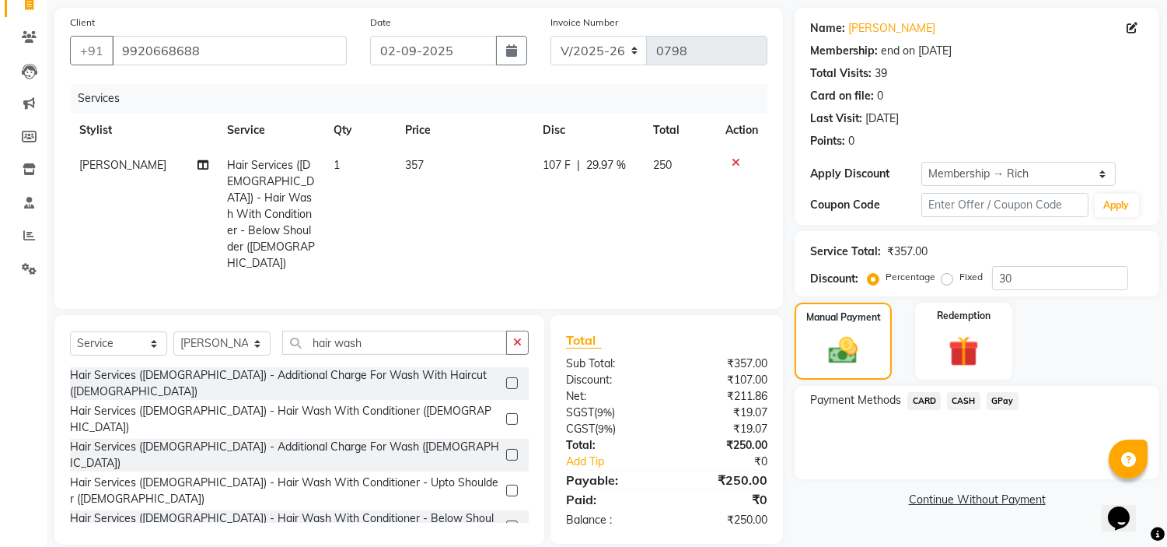
click at [999, 402] on span "GPay" at bounding box center [1003, 401] width 32 height 18
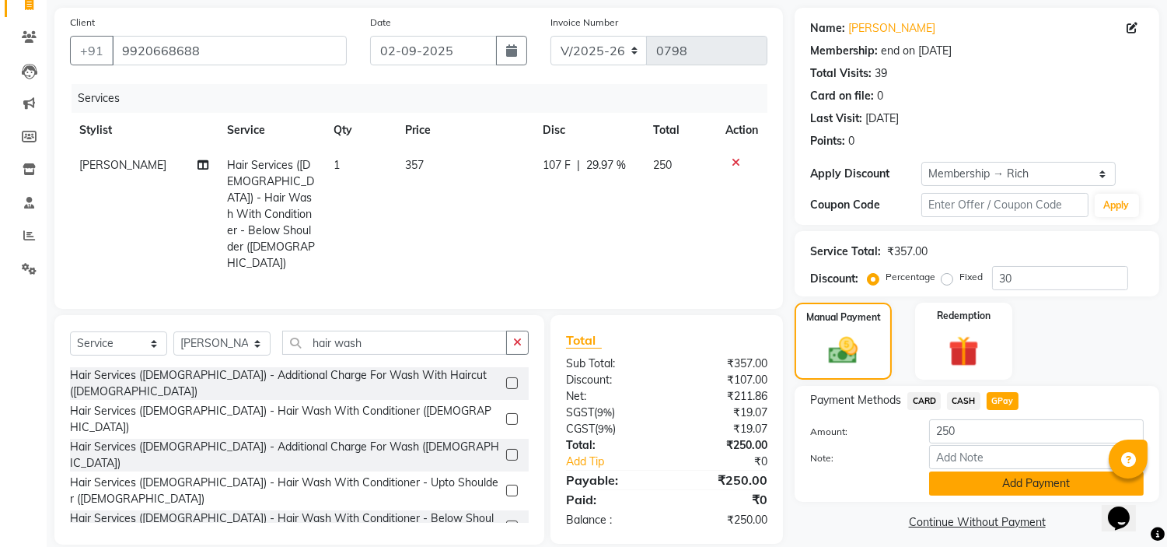
click at [964, 488] on button "Add Payment" at bounding box center [1036, 483] width 215 height 24
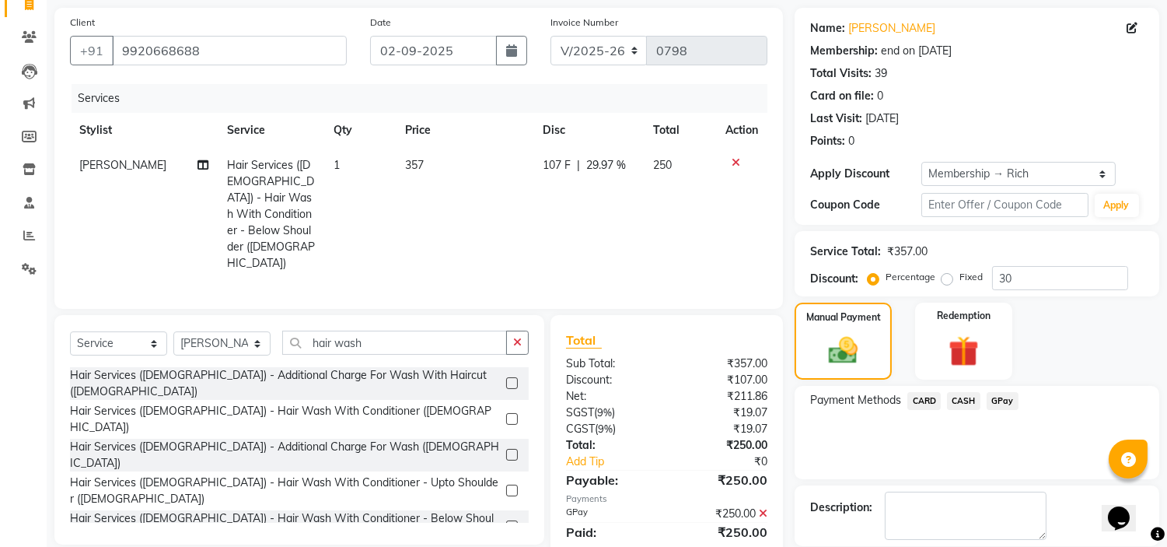
scroll to position [183, 0]
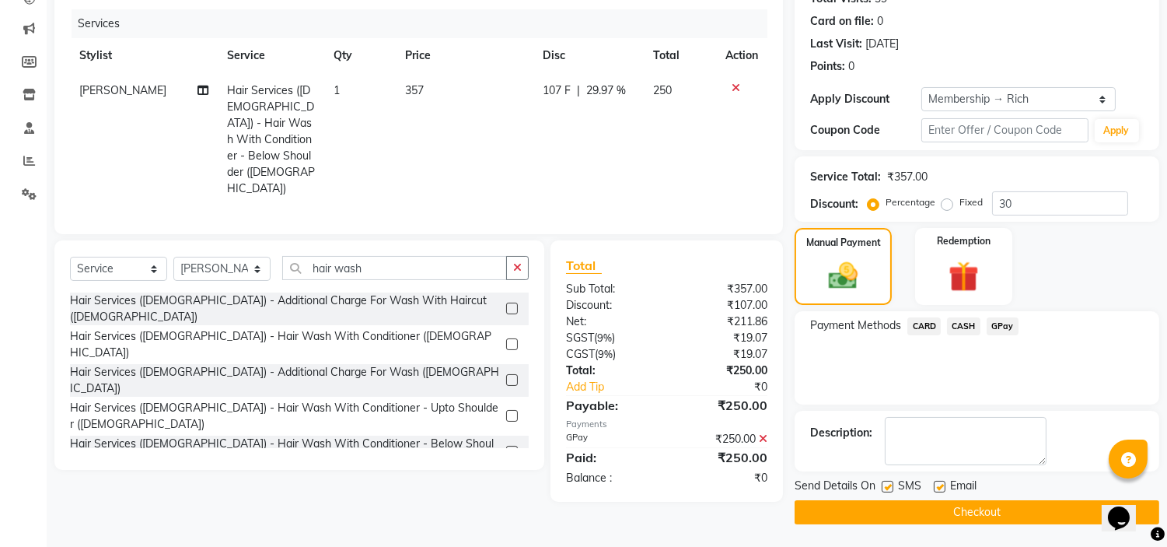
click at [936, 516] on button "Checkout" at bounding box center [977, 512] width 365 height 24
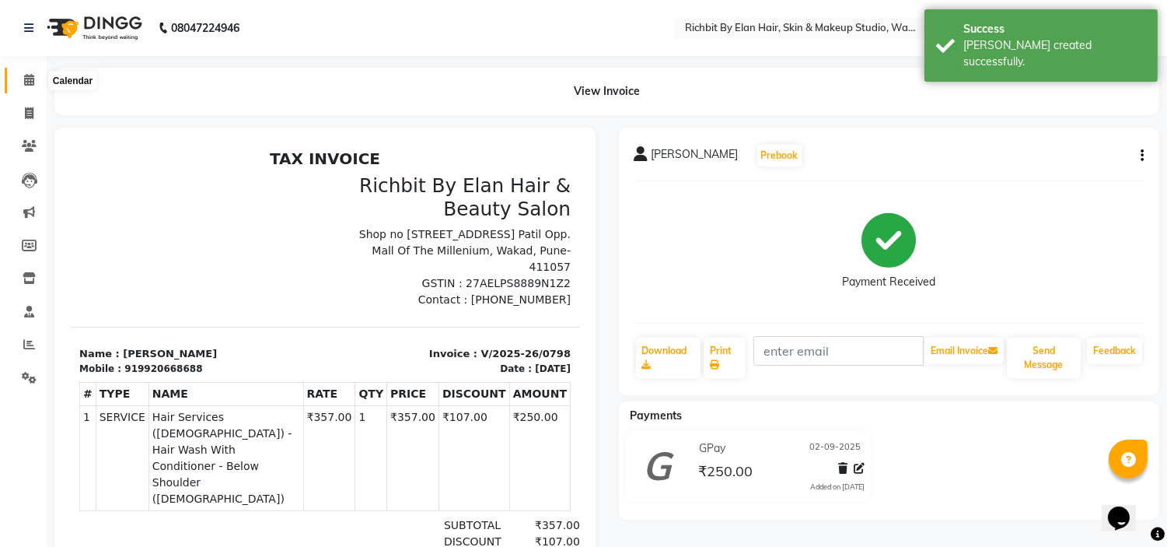
click at [33, 81] on span at bounding box center [29, 81] width 27 height 18
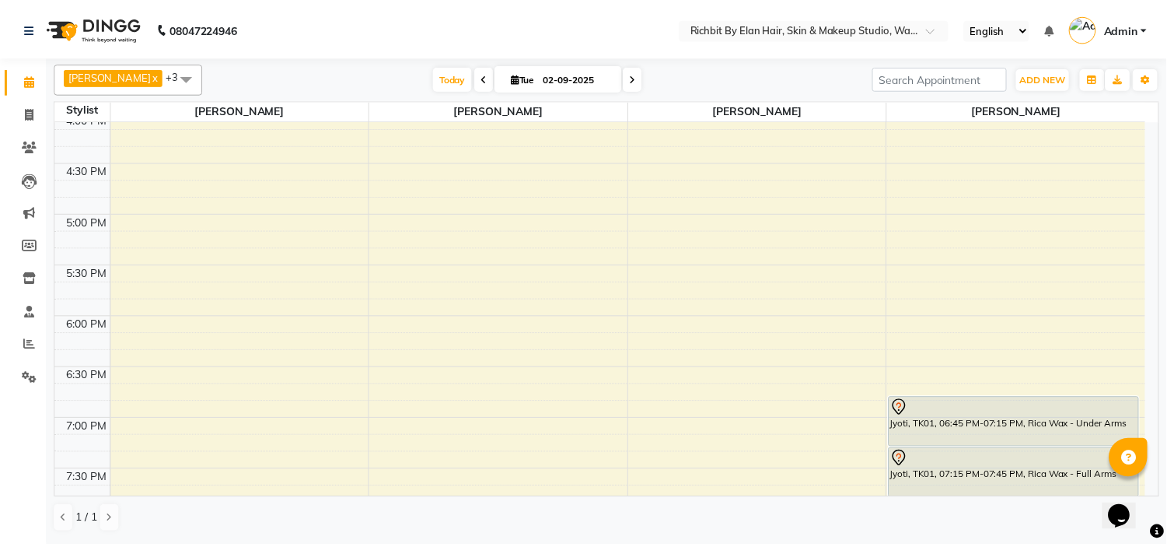
scroll to position [600, 0]
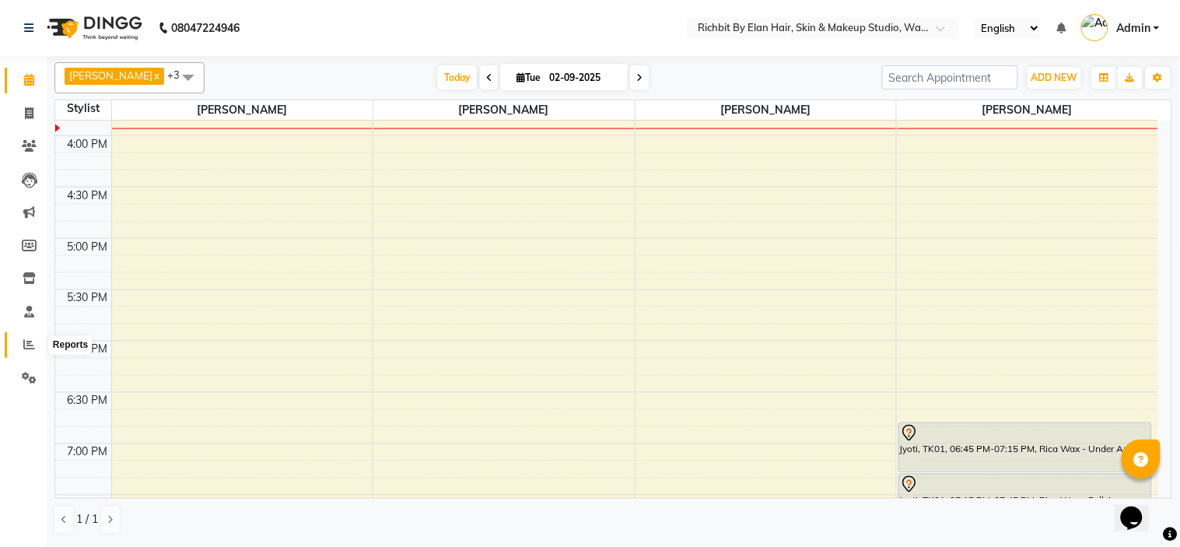
click at [33, 344] on icon at bounding box center [29, 344] width 12 height 12
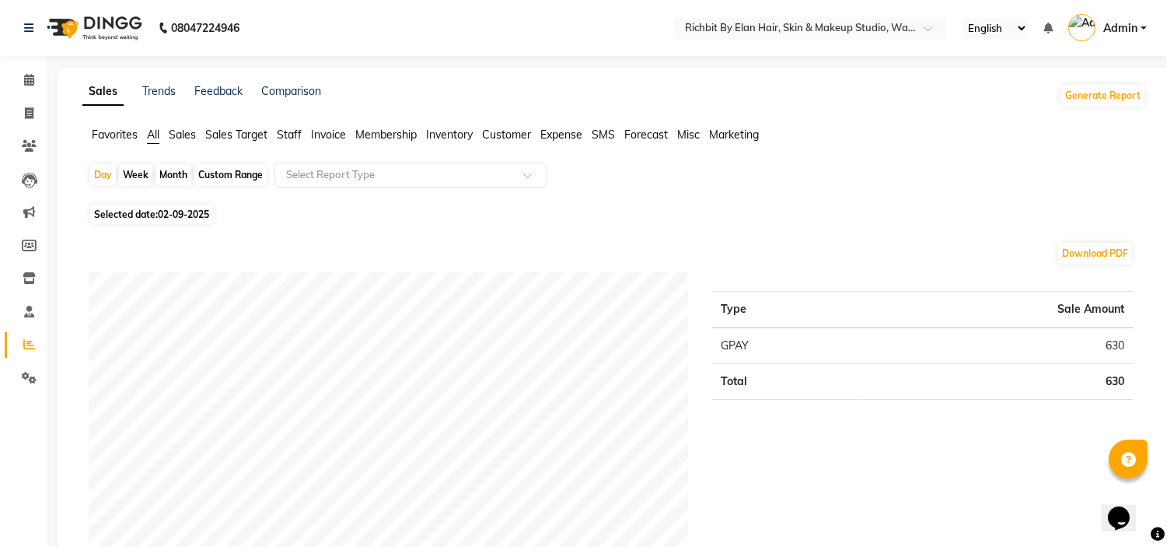
click at [187, 212] on span "02-09-2025" at bounding box center [183, 214] width 51 height 12
select select "9"
select select "2025"
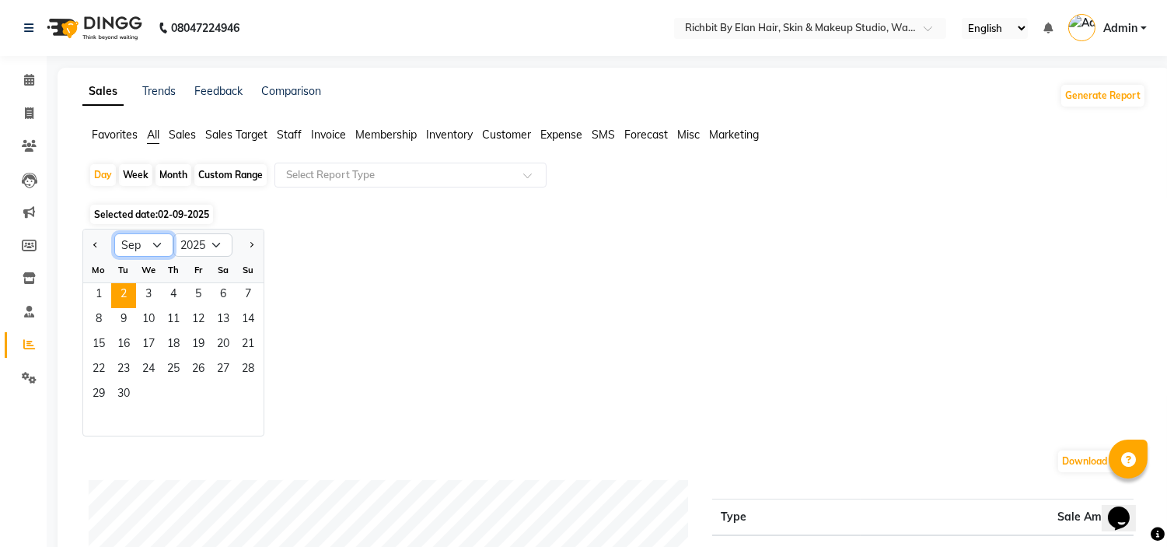
click at [151, 245] on select "Jan Feb Mar Apr May Jun [DATE] Aug Sep Oct Nov Dec" at bounding box center [143, 244] width 59 height 23
select select "8"
click at [114, 233] on select "Jan Feb Mar Apr May Jun [DATE] Aug Sep Oct Nov Dec" at bounding box center [143, 244] width 59 height 23
click at [252, 393] on span "31" at bounding box center [248, 395] width 25 height 25
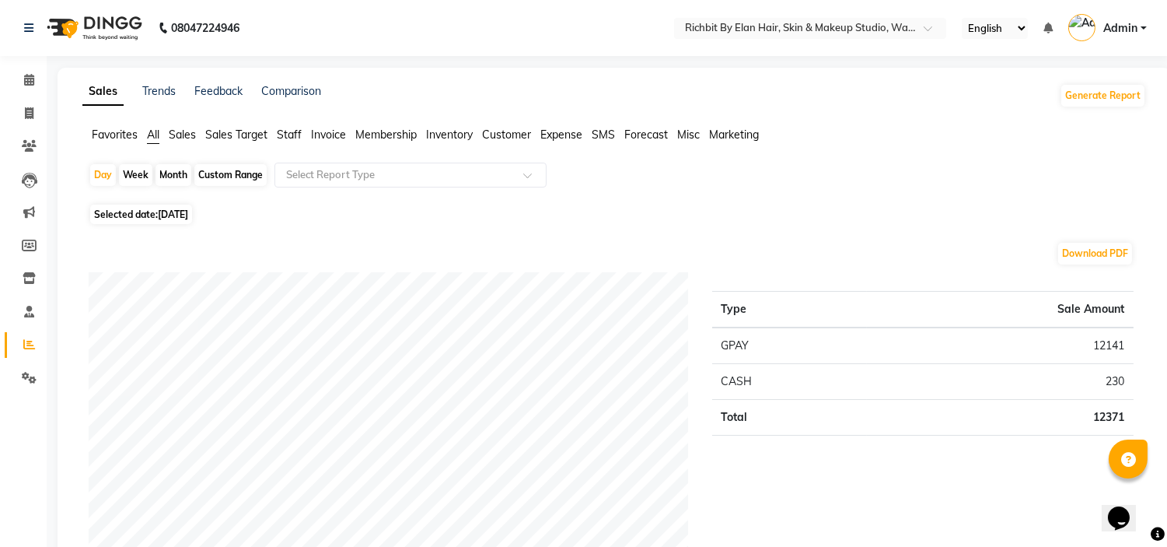
click at [284, 138] on span "Staff" at bounding box center [289, 135] width 25 height 14
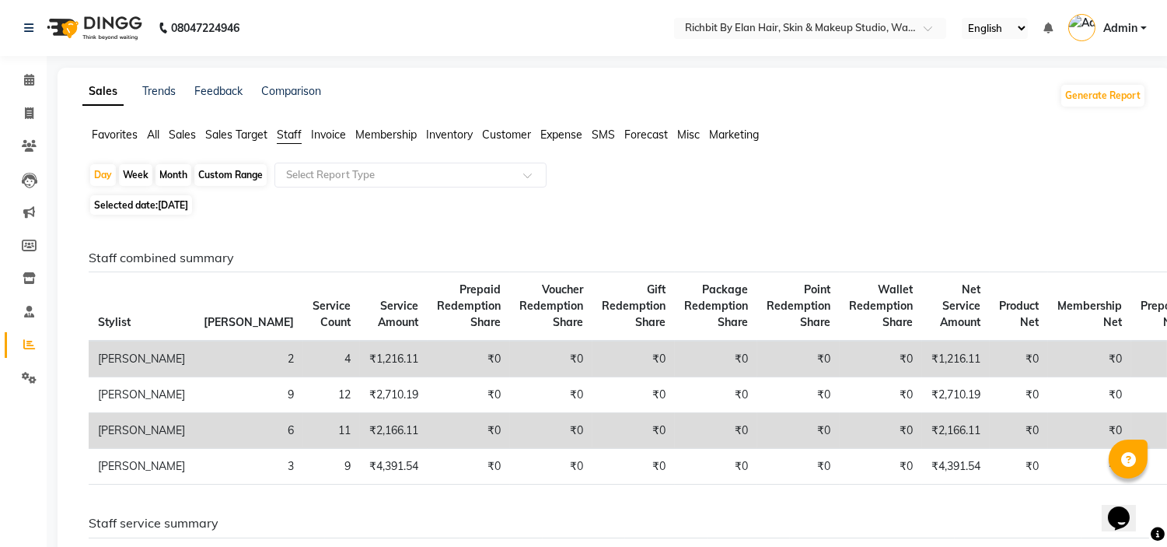
click at [173, 201] on span "[DATE]" at bounding box center [173, 205] width 30 height 12
select select "8"
select select "2025"
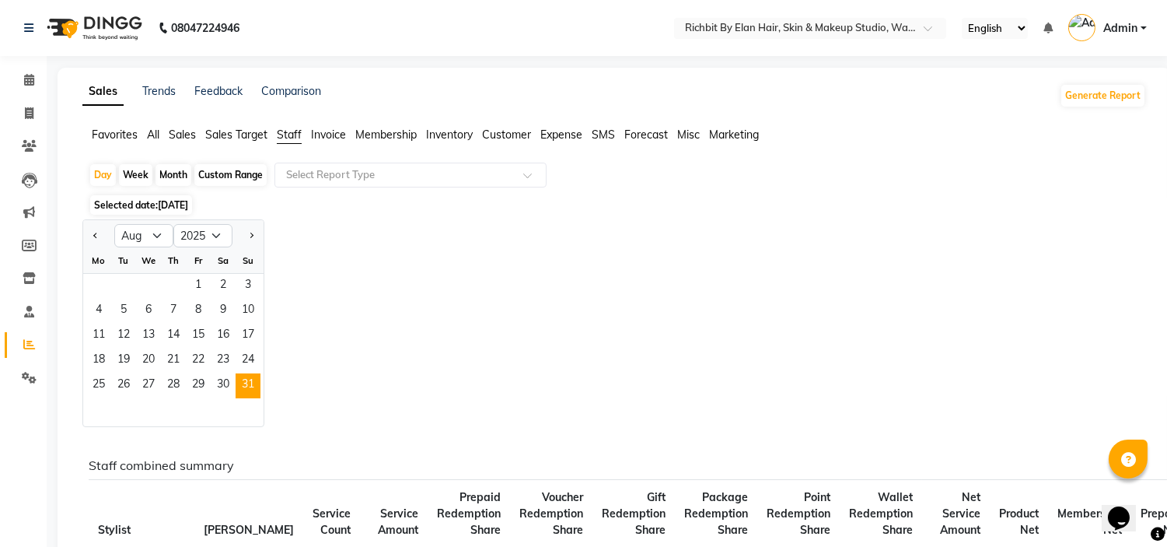
click at [172, 167] on div "Month" at bounding box center [174, 175] width 36 height 22
select select "8"
select select "2025"
click at [172, 172] on div "Month" at bounding box center [174, 175] width 36 height 22
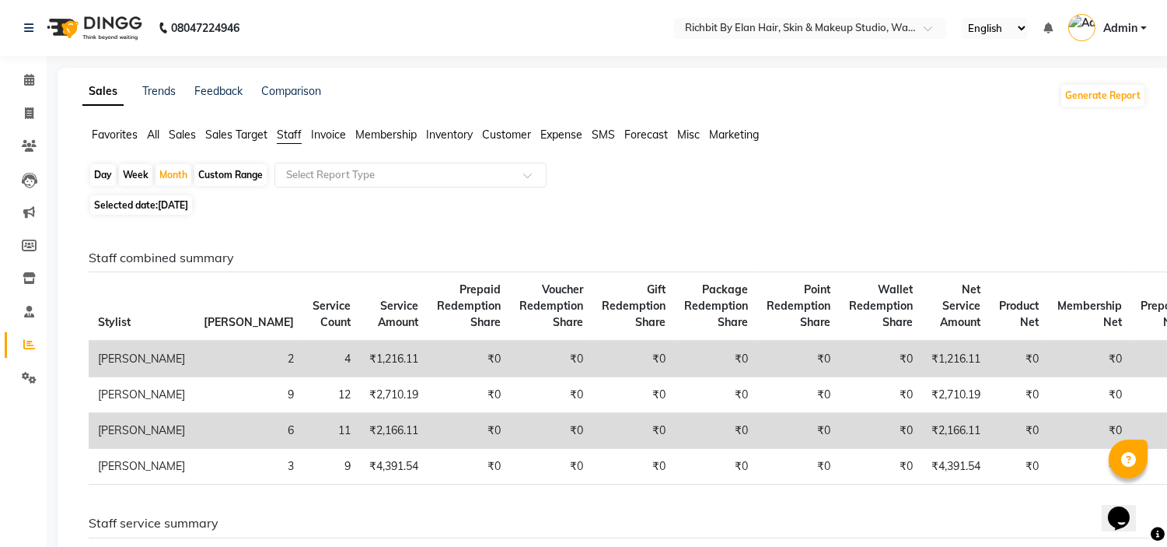
click at [163, 208] on span "[DATE]" at bounding box center [173, 205] width 30 height 12
select select "8"
select select "2025"
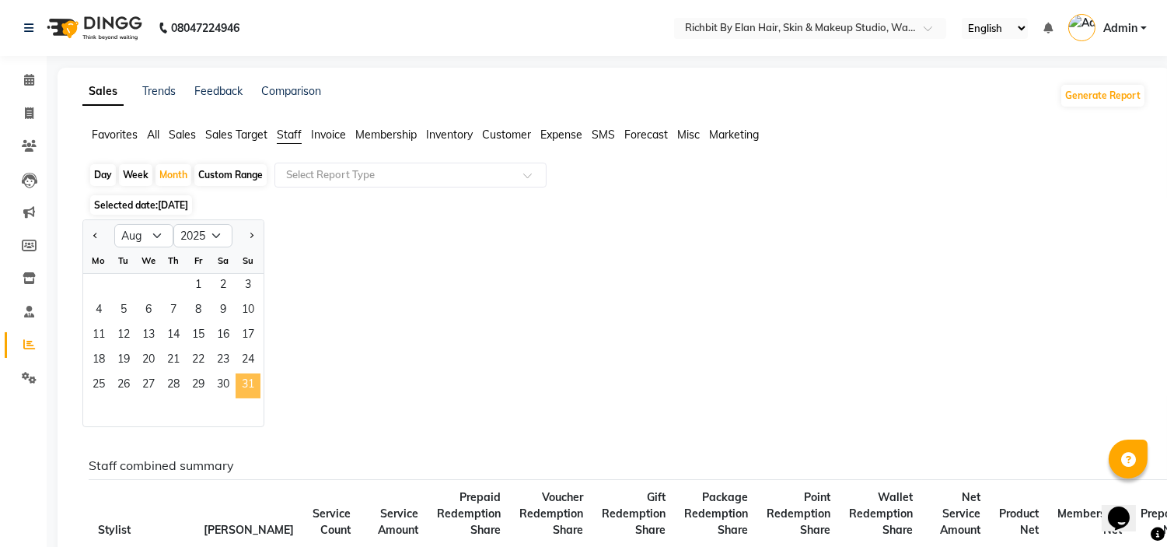
click at [249, 384] on span "31" at bounding box center [248, 385] width 25 height 25
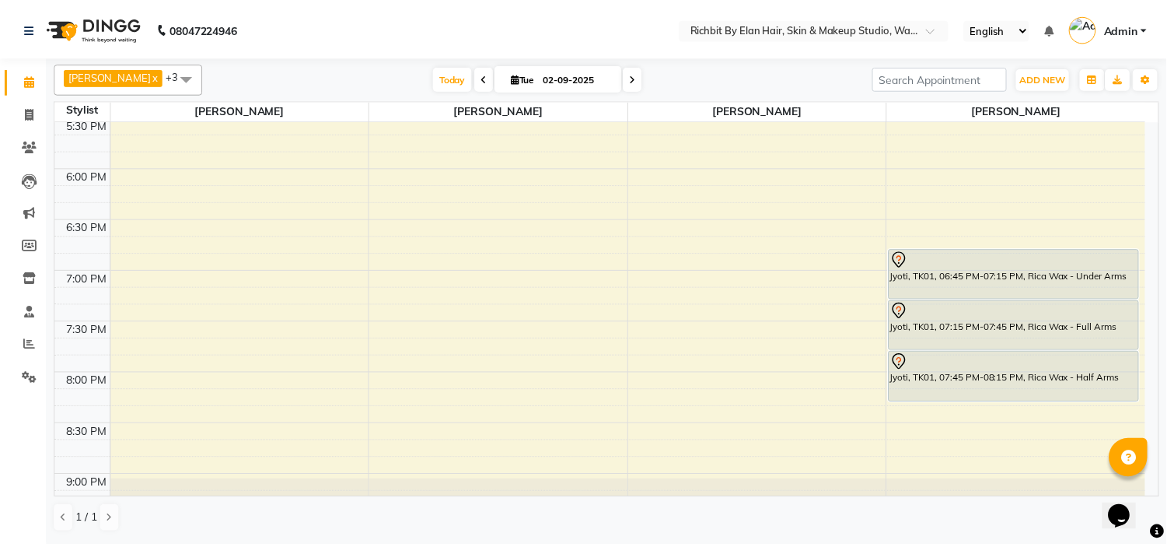
scroll to position [773, 0]
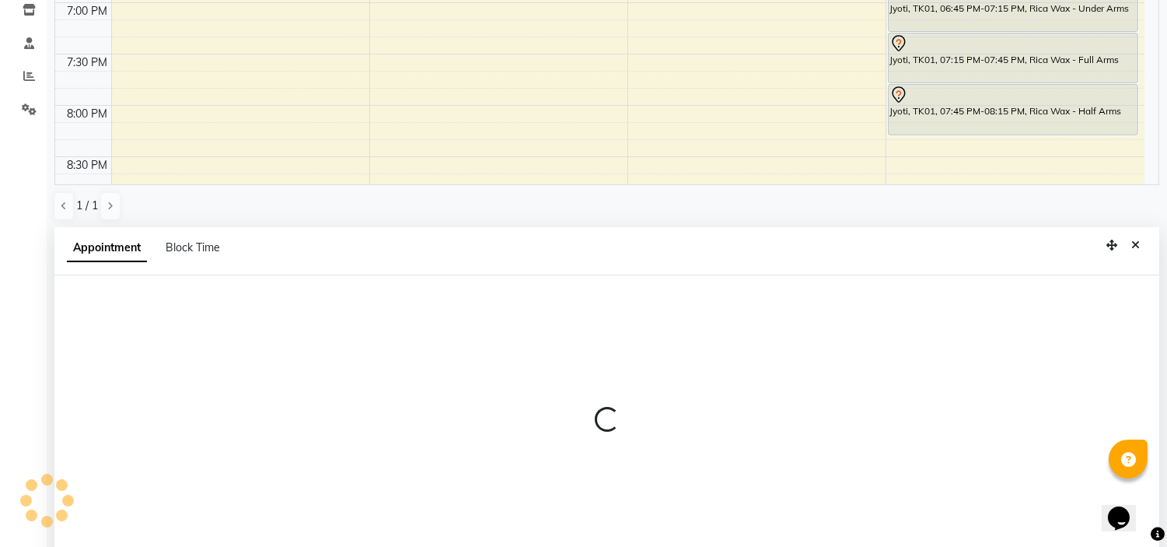
select select "39151"
select select "1080"
select select "tentative"
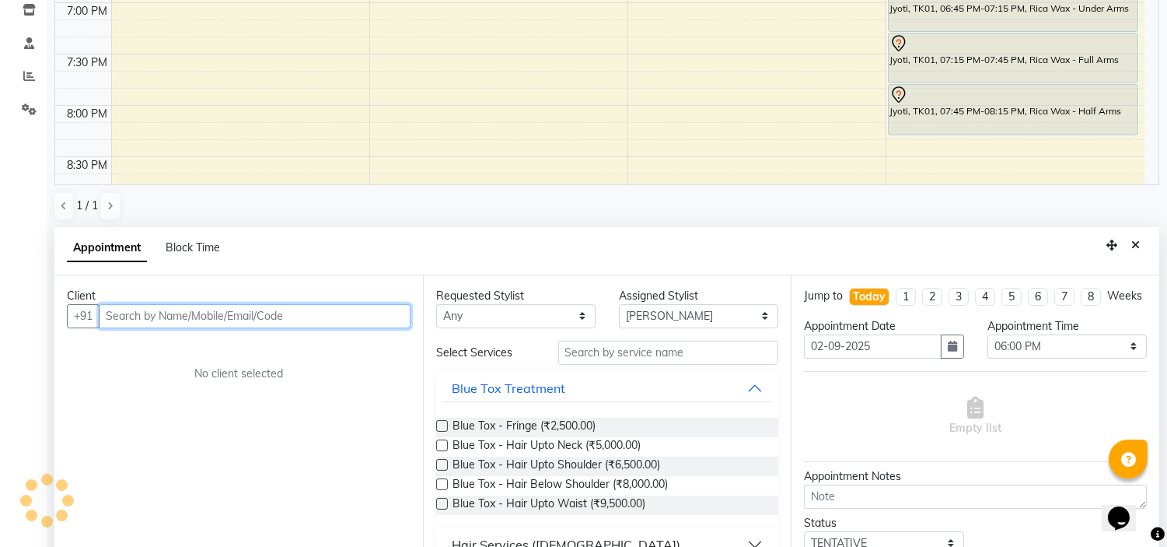
scroll to position [302, 0]
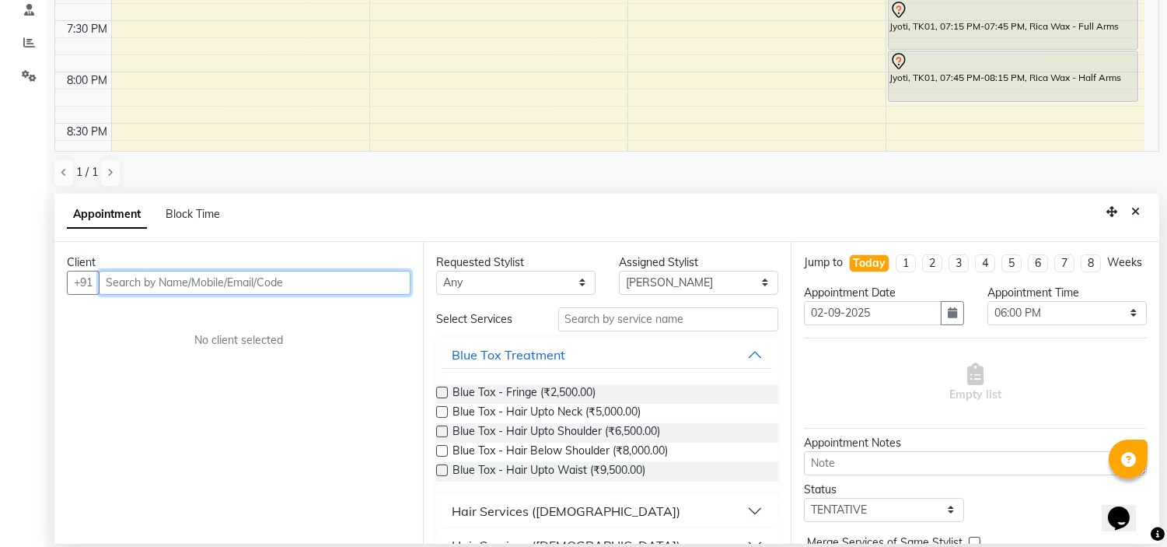
click at [304, 278] on input "text" at bounding box center [255, 283] width 312 height 24
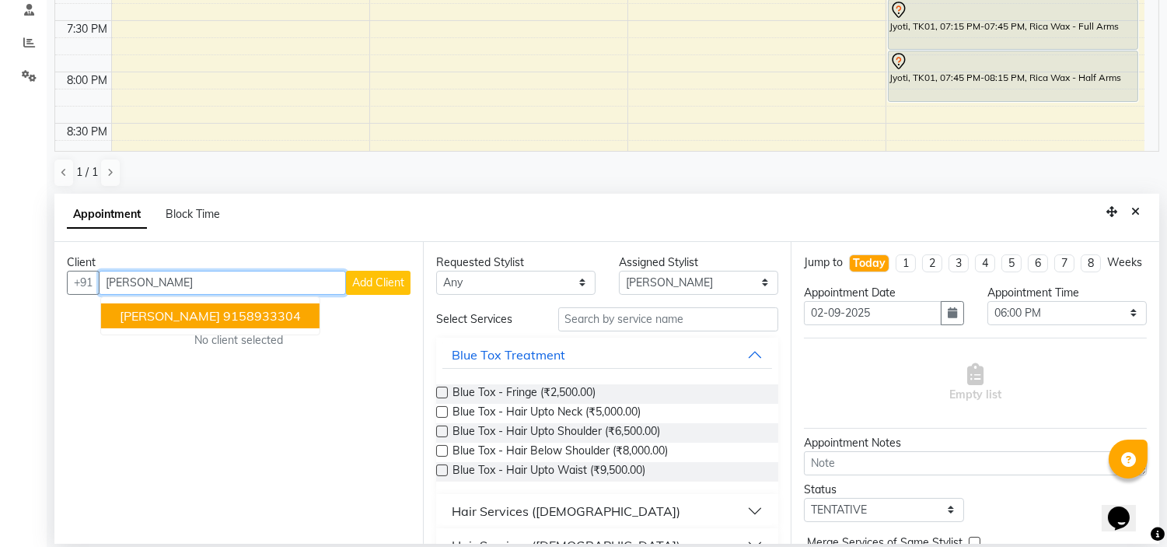
click at [246, 312] on ngb-highlight "9158933304" at bounding box center [262, 316] width 78 height 16
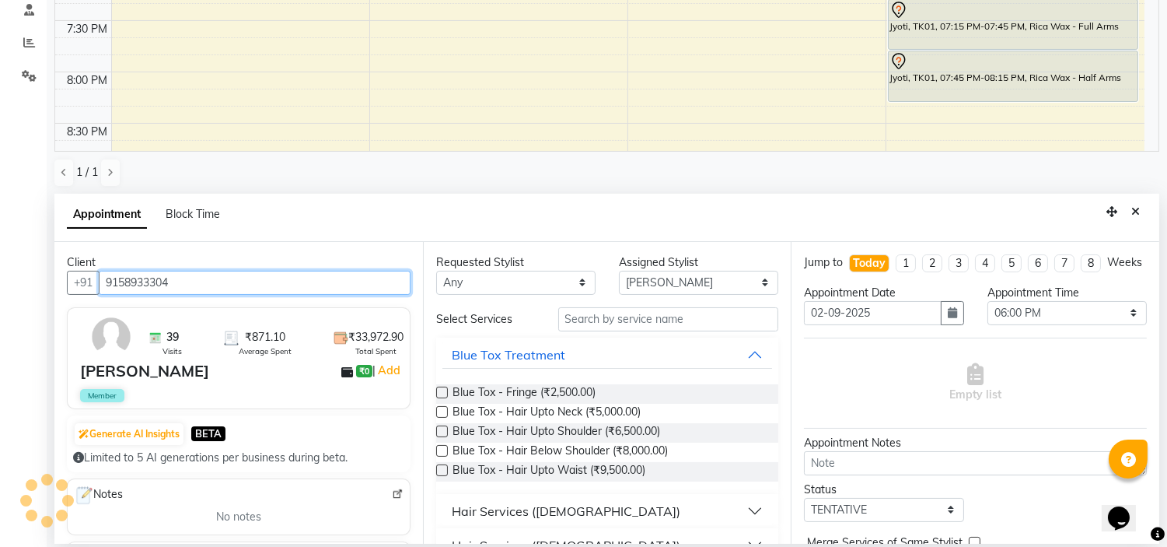
type input "9158933304"
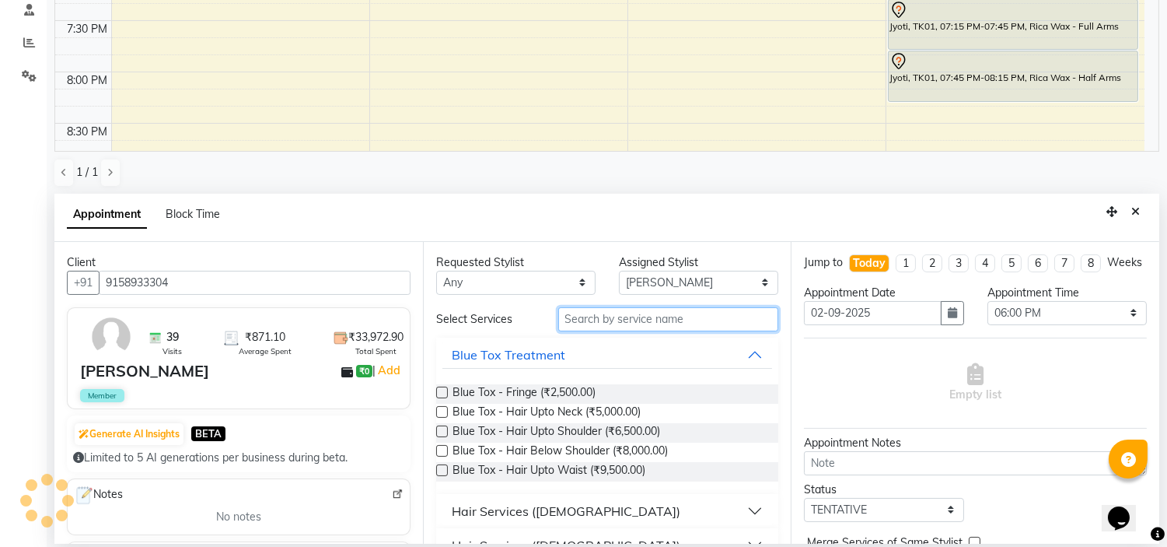
click at [650, 320] on input "text" at bounding box center [668, 319] width 221 height 24
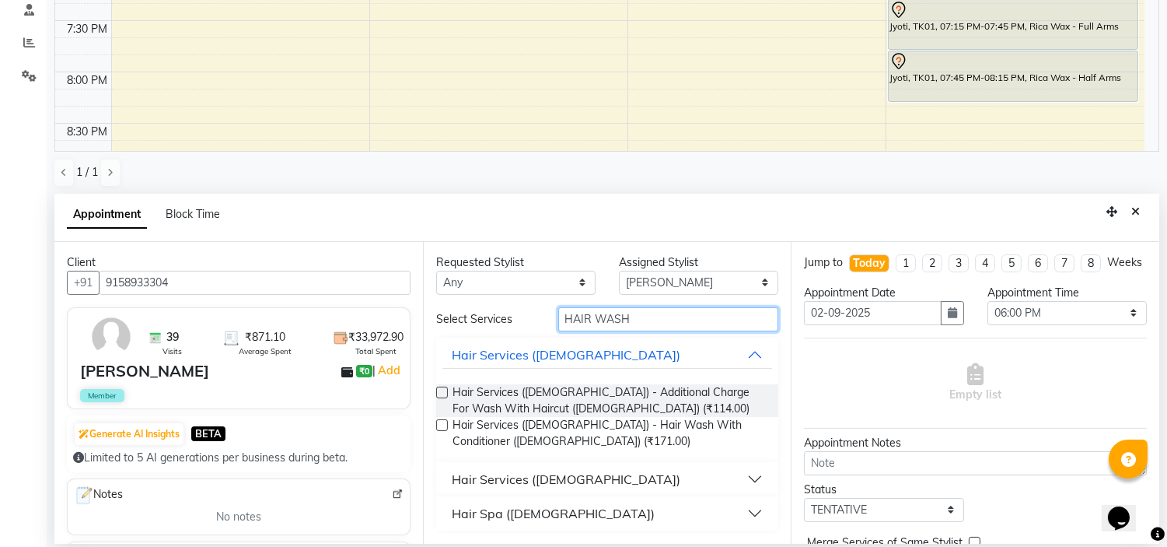
type input "HAIR WASH"
click at [757, 473] on button "Hair Services ([DEMOGRAPHIC_DATA])" at bounding box center [607, 479] width 330 height 28
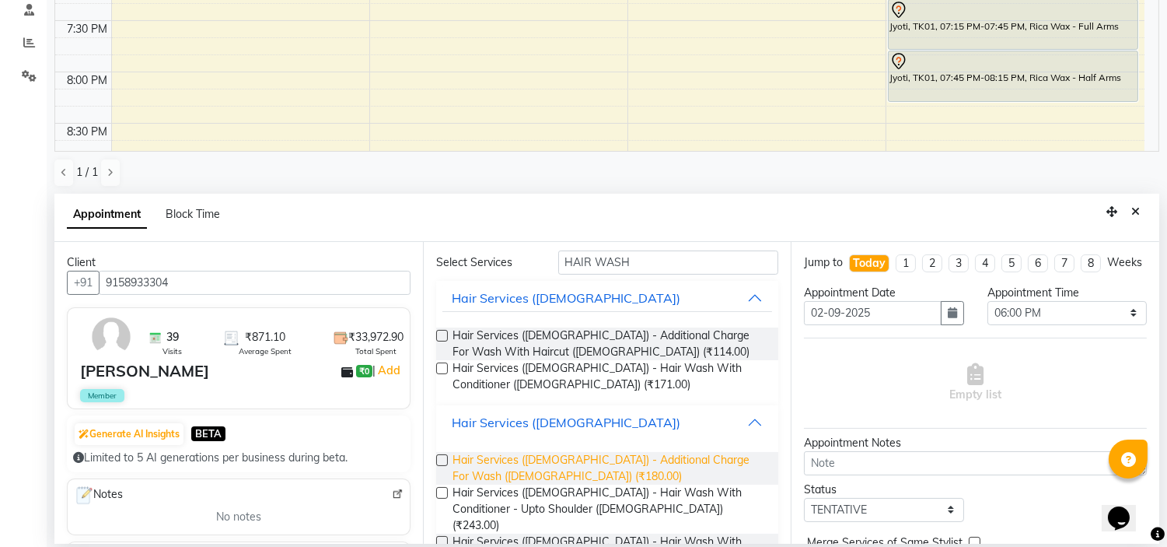
scroll to position [154, 0]
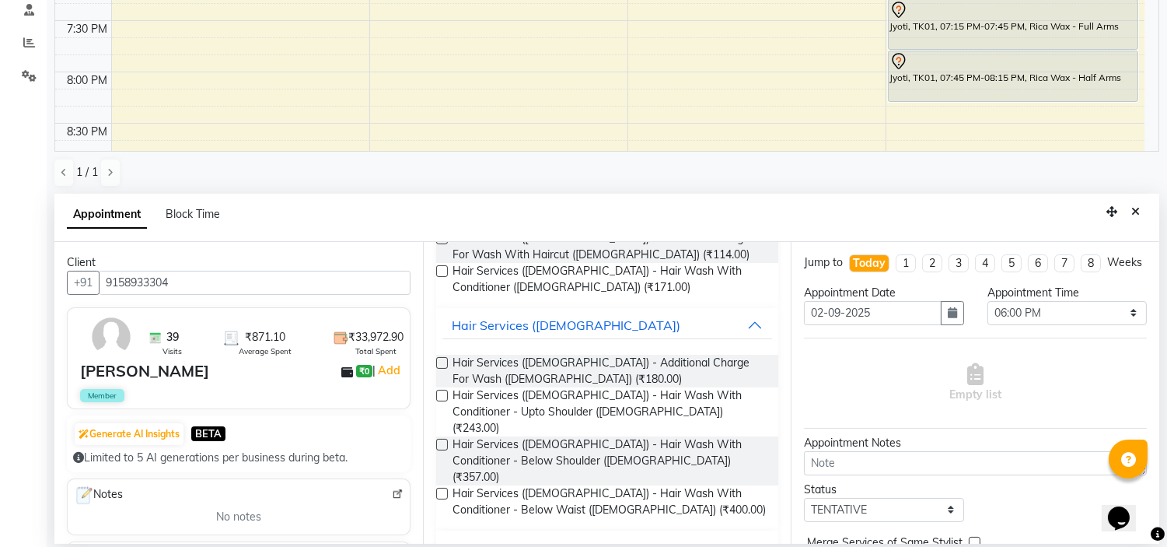
click at [440, 439] on label at bounding box center [442, 445] width 12 height 12
click at [440, 441] on input "checkbox" at bounding box center [441, 446] width 10 height 10
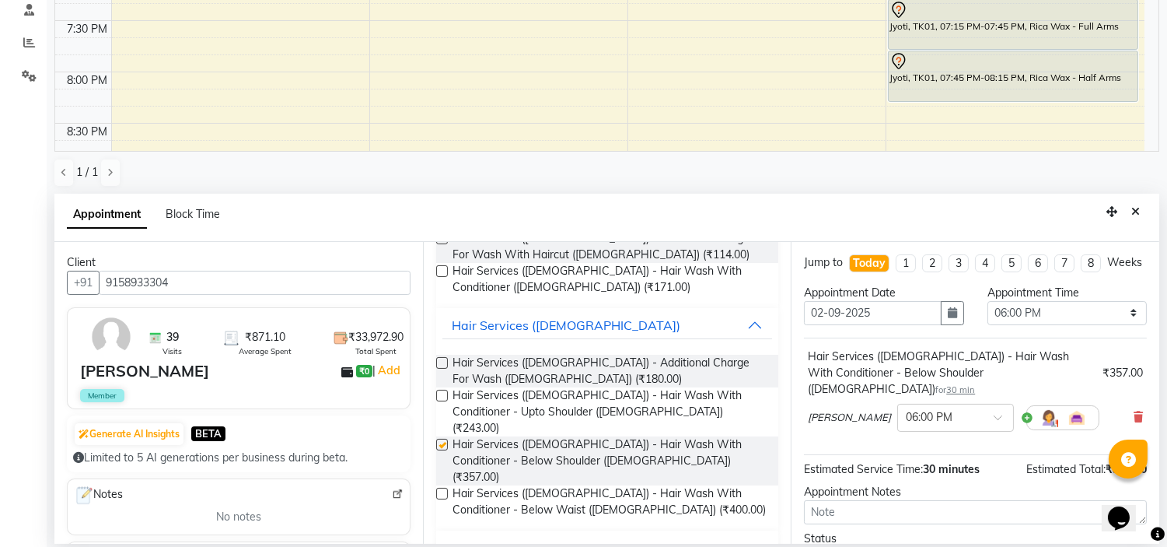
checkbox input "false"
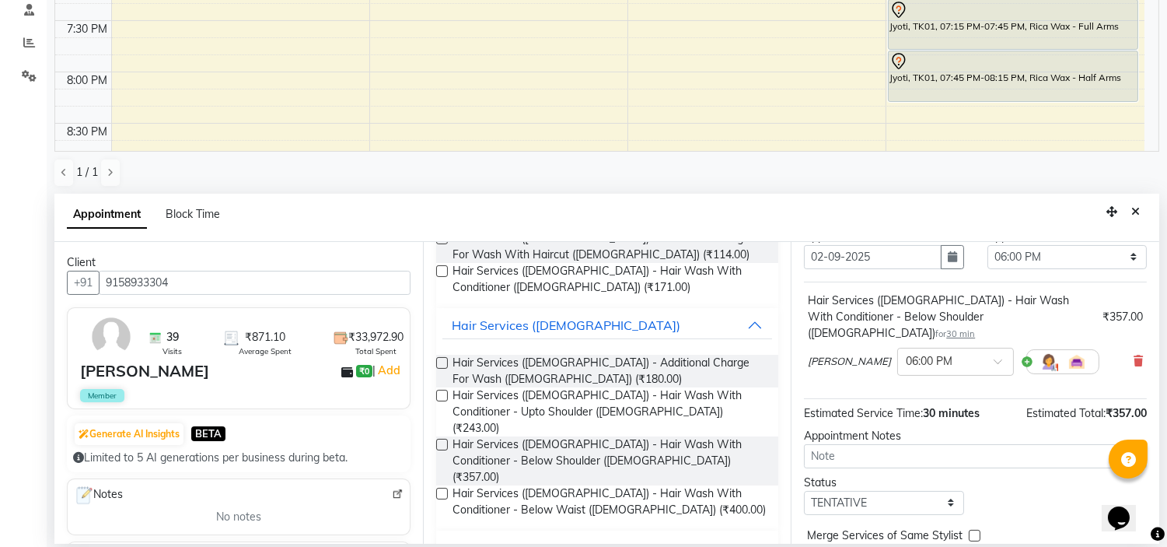
scroll to position [124, 0]
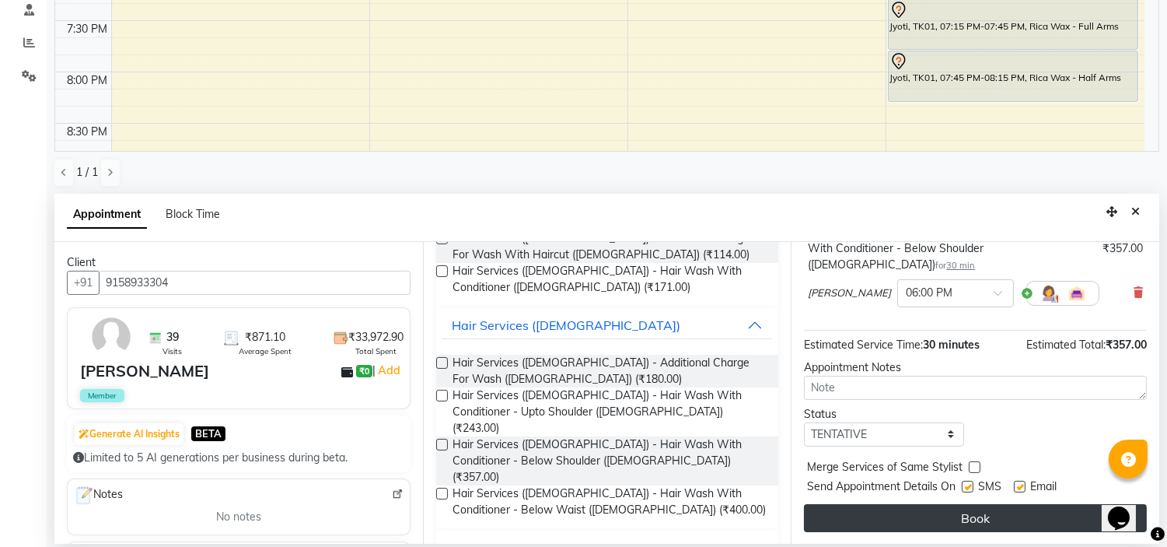
click at [985, 508] on button "Book" at bounding box center [975, 518] width 343 height 28
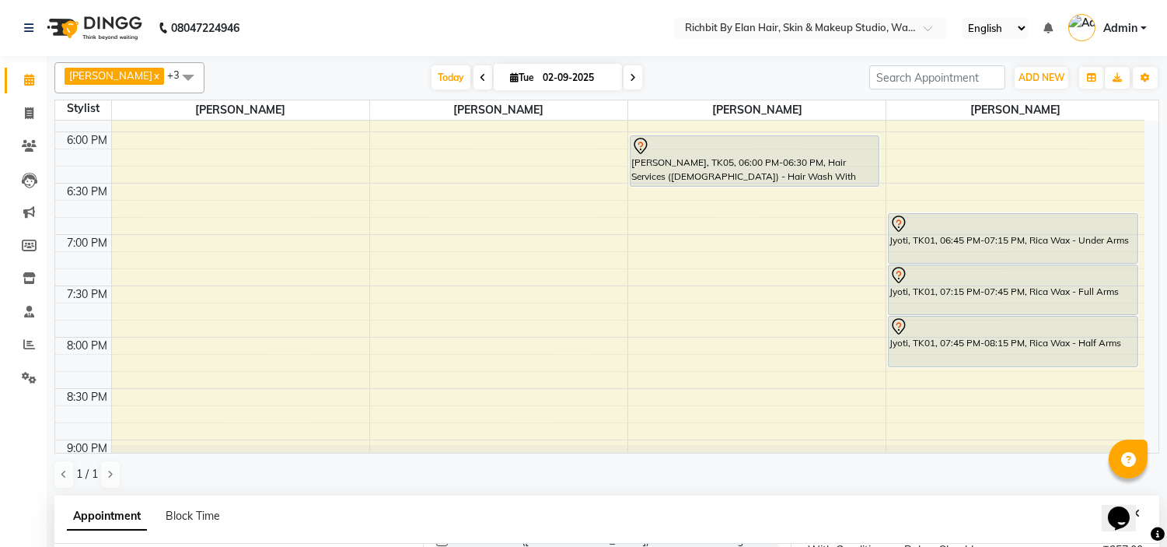
scroll to position [859, 0]
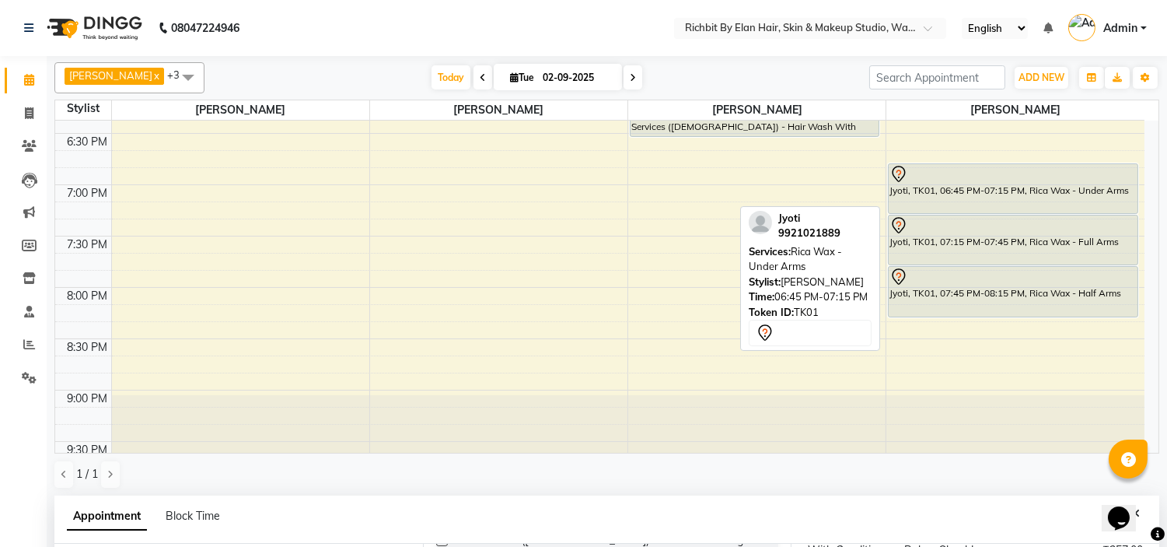
click at [921, 197] on div "Jyoti, TK01, 06:45 PM-07:15 PM, Rica Wax - Under Arms" at bounding box center [1013, 188] width 248 height 49
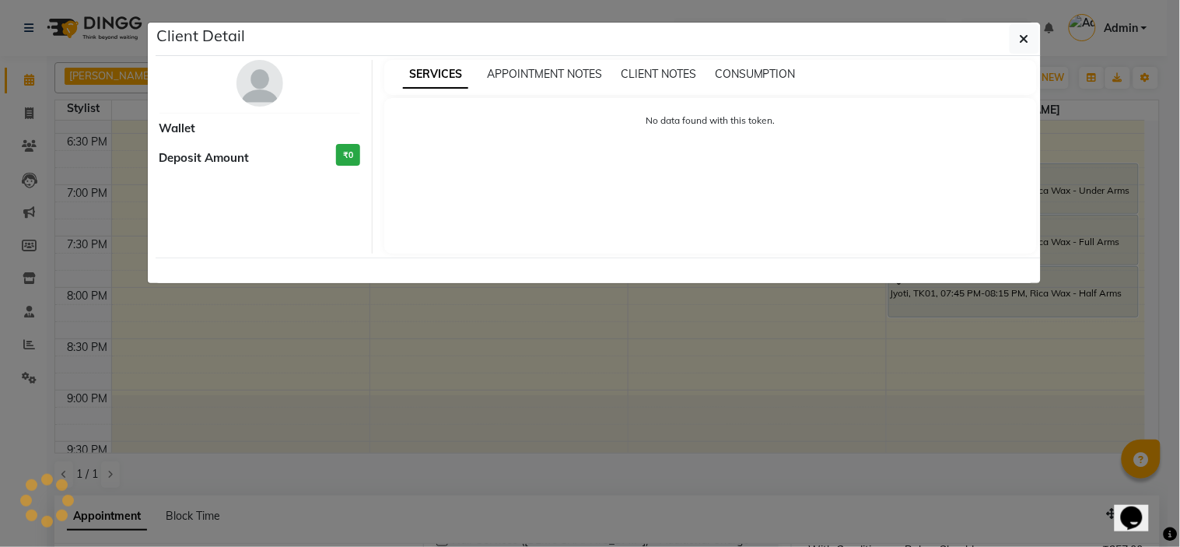
select select "7"
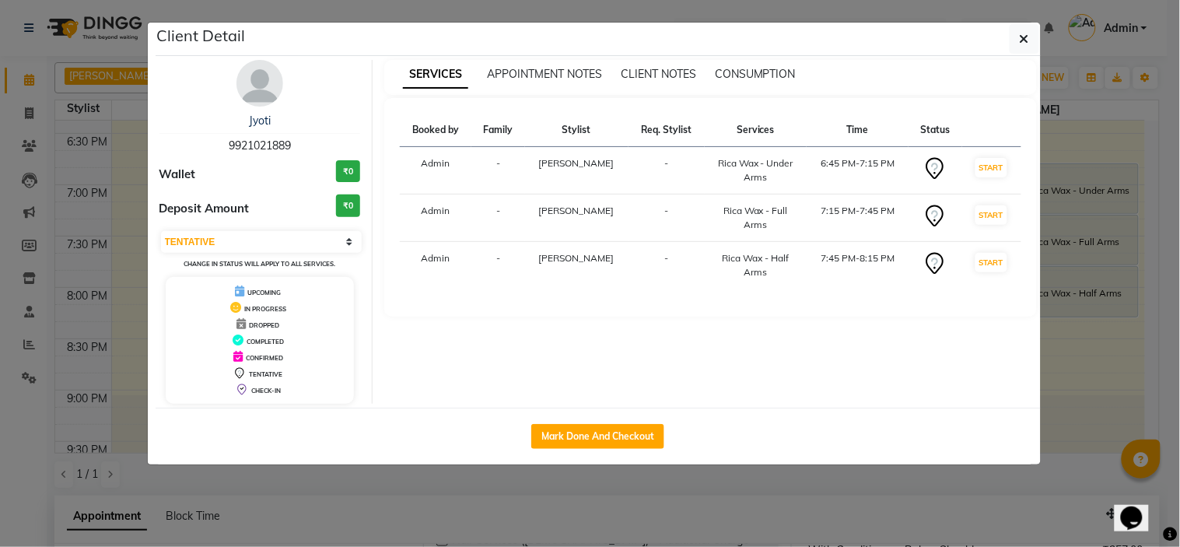
drag, startPoint x: 261, startPoint y: 76, endPoint x: 274, endPoint y: 86, distance: 16.2
click at [262, 78] on img at bounding box center [259, 83] width 47 height 47
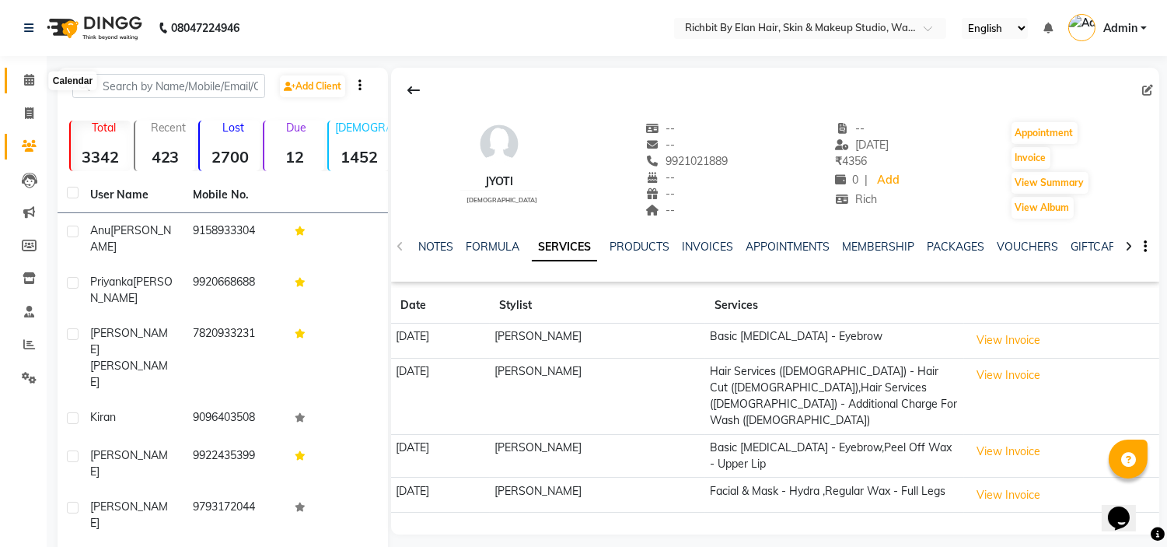
click at [25, 79] on icon at bounding box center [29, 80] width 10 height 12
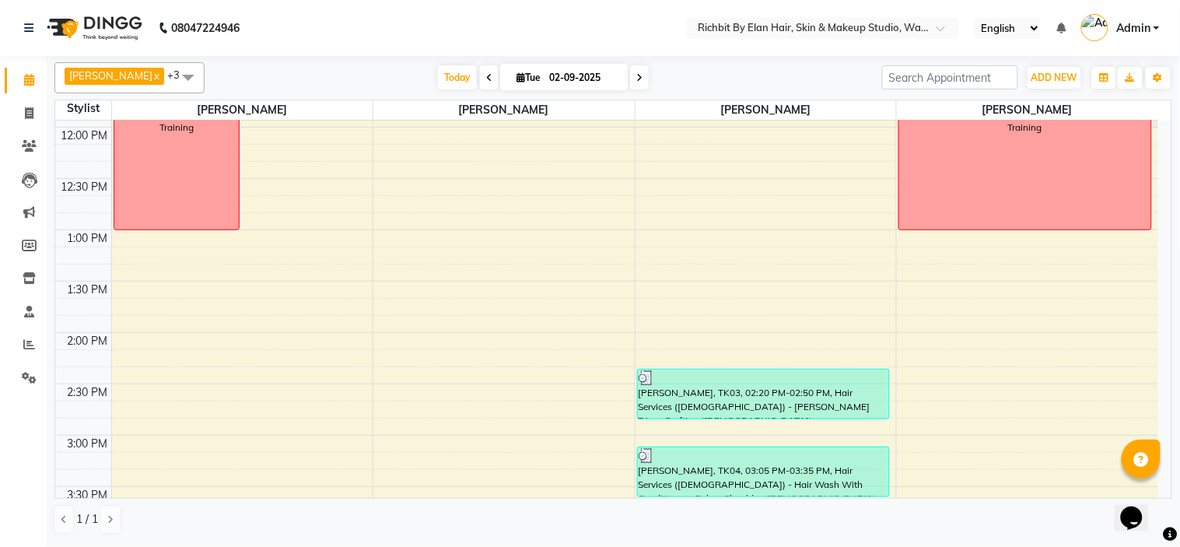
scroll to position [259, 0]
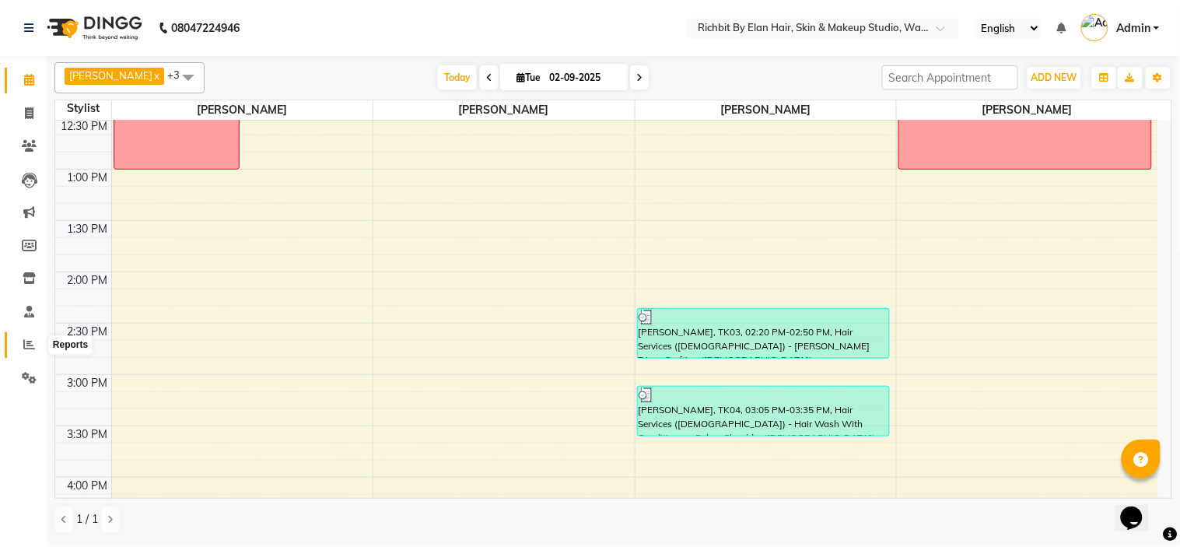
click at [33, 337] on span at bounding box center [29, 345] width 27 height 18
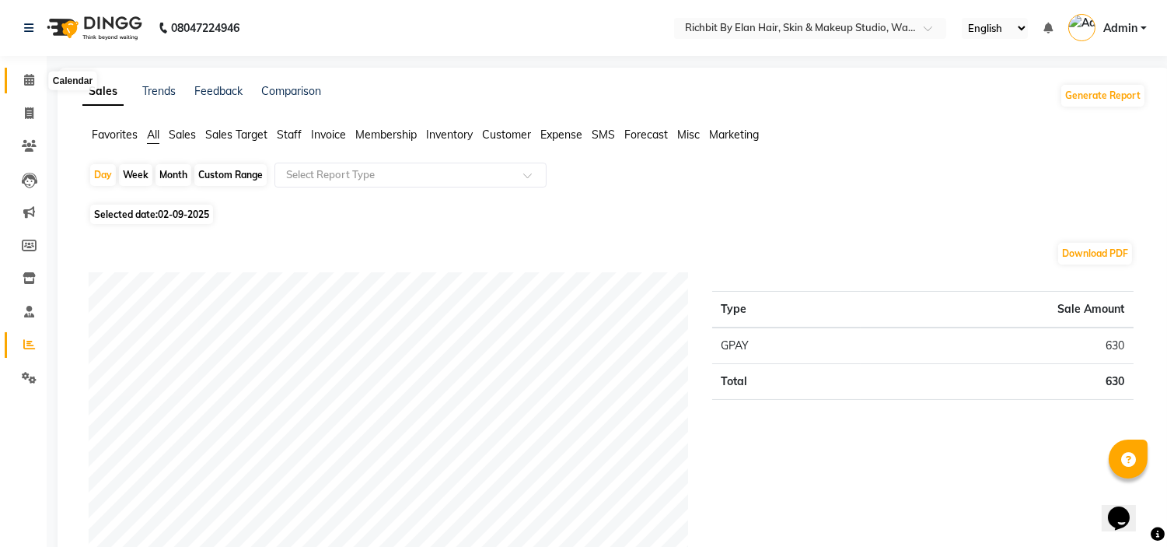
click at [33, 80] on icon at bounding box center [29, 80] width 10 height 12
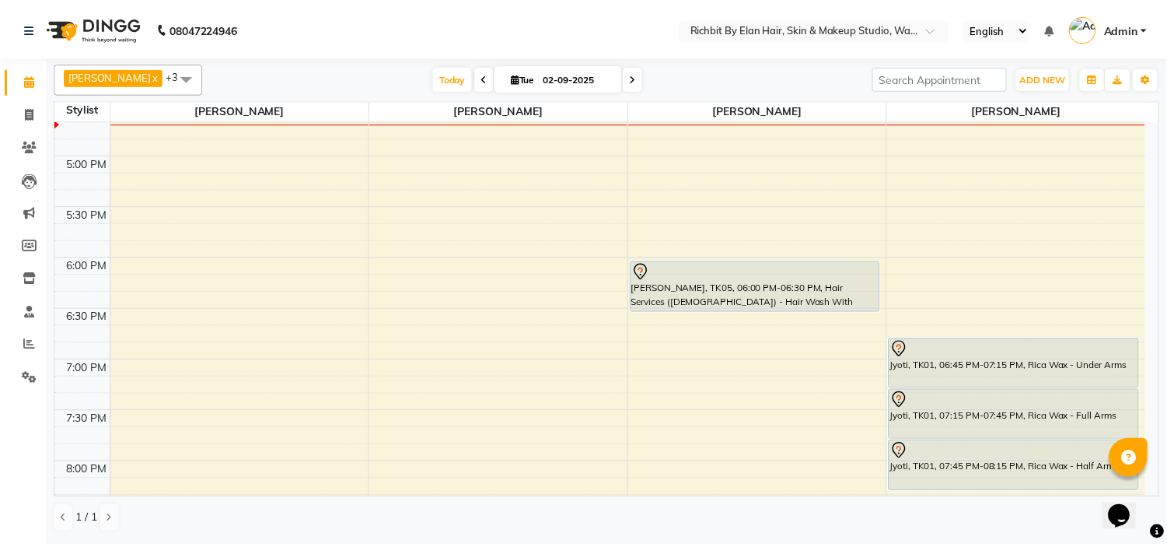
scroll to position [690, 0]
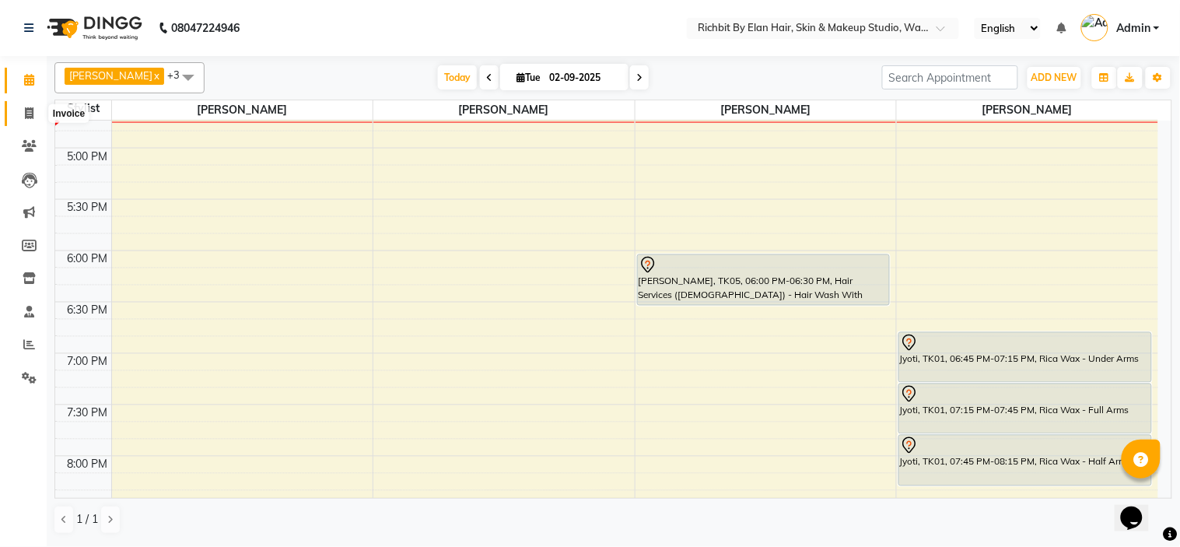
click at [26, 109] on icon at bounding box center [29, 113] width 9 height 12
select select "4114"
select select "service"
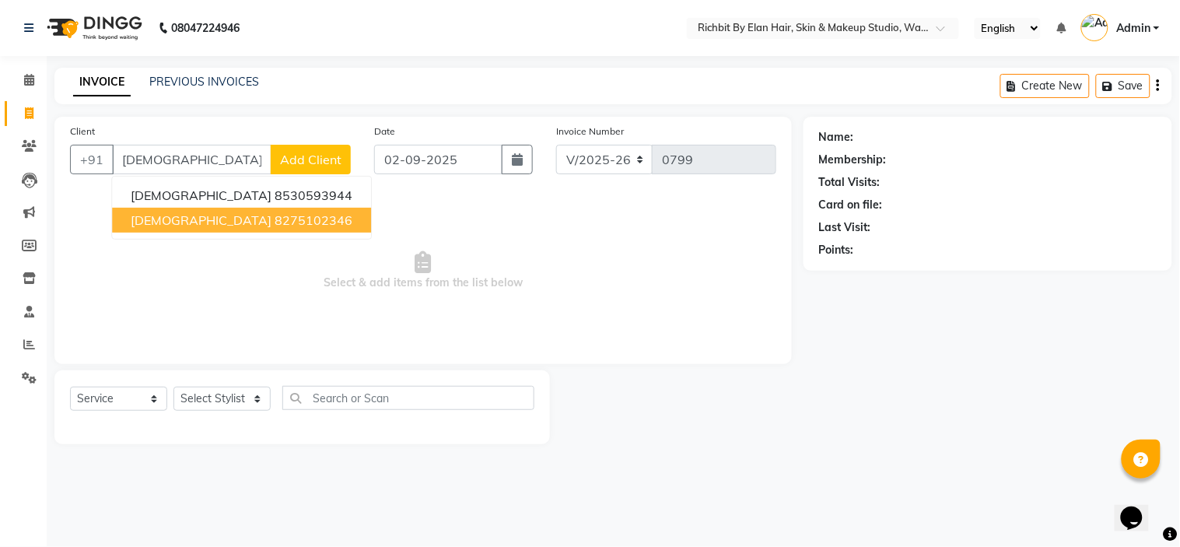
click at [274, 226] on ngb-highlight "8275102346" at bounding box center [313, 220] width 78 height 16
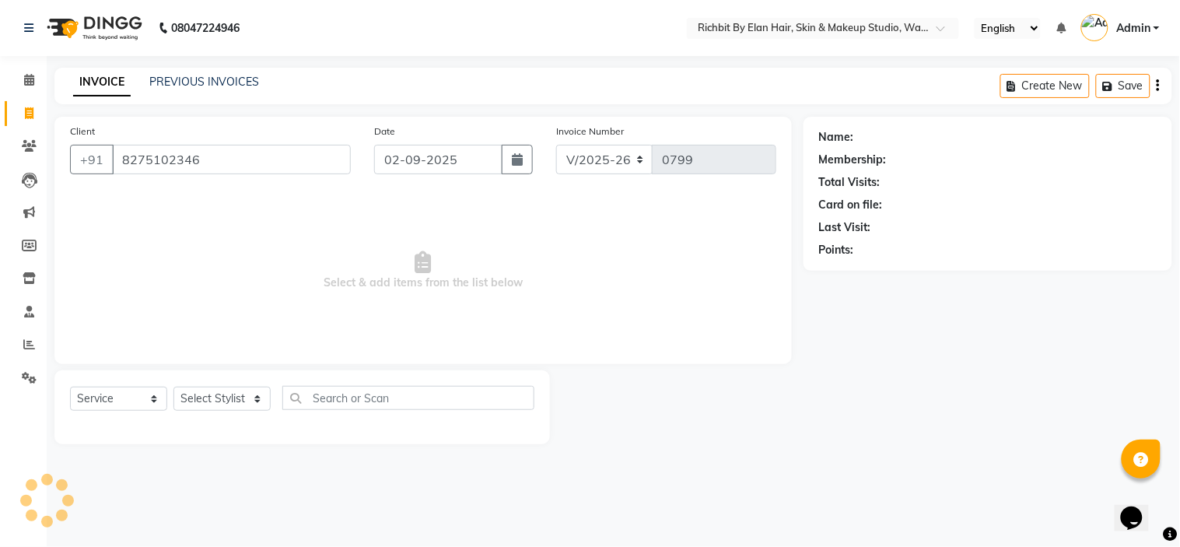
type input "8275102346"
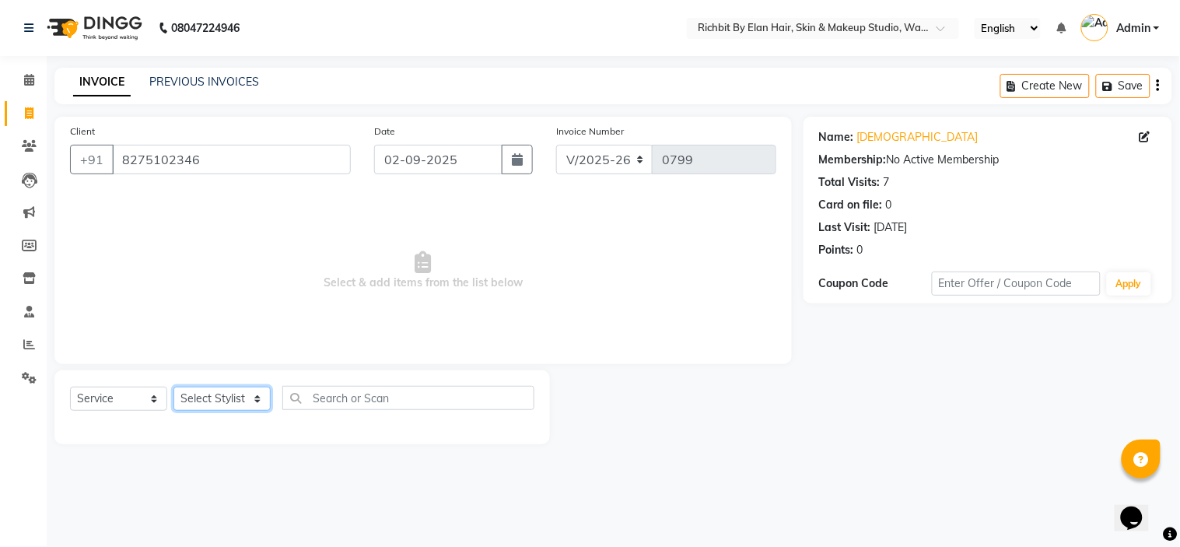
click at [200, 397] on select "Select Stylist [PERSON_NAME] [PERSON_NAME] [PERSON_NAME] [PERSON_NAME] [PERSON_…" at bounding box center [221, 398] width 97 height 24
select select "39151"
click at [173, 387] on select "Select Stylist [PERSON_NAME] [PERSON_NAME] [PERSON_NAME] [PERSON_NAME] [PERSON_…" at bounding box center [221, 398] width 97 height 24
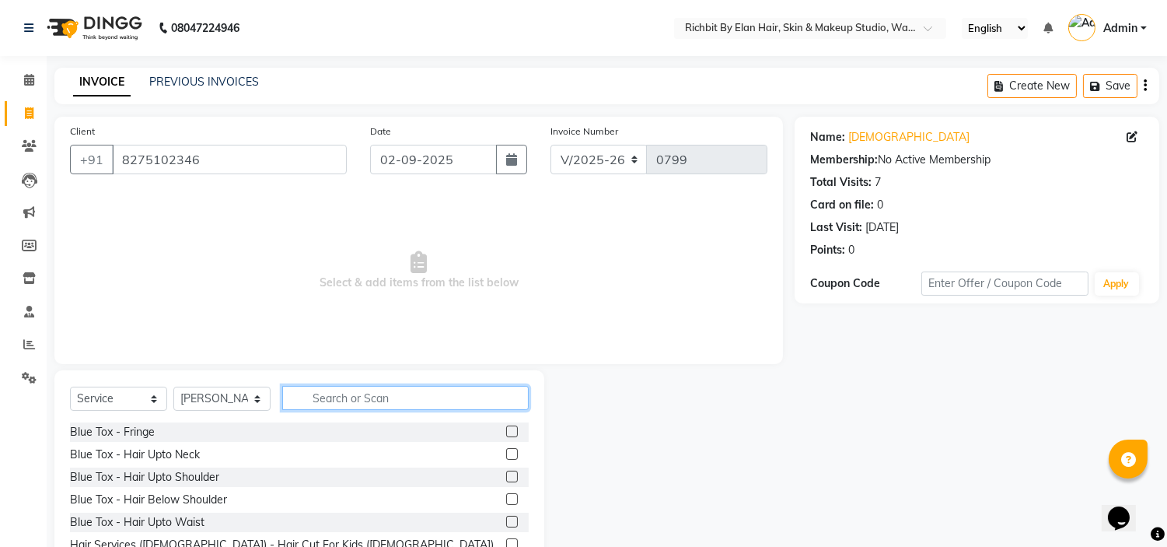
click at [364, 394] on input "text" at bounding box center [405, 398] width 246 height 24
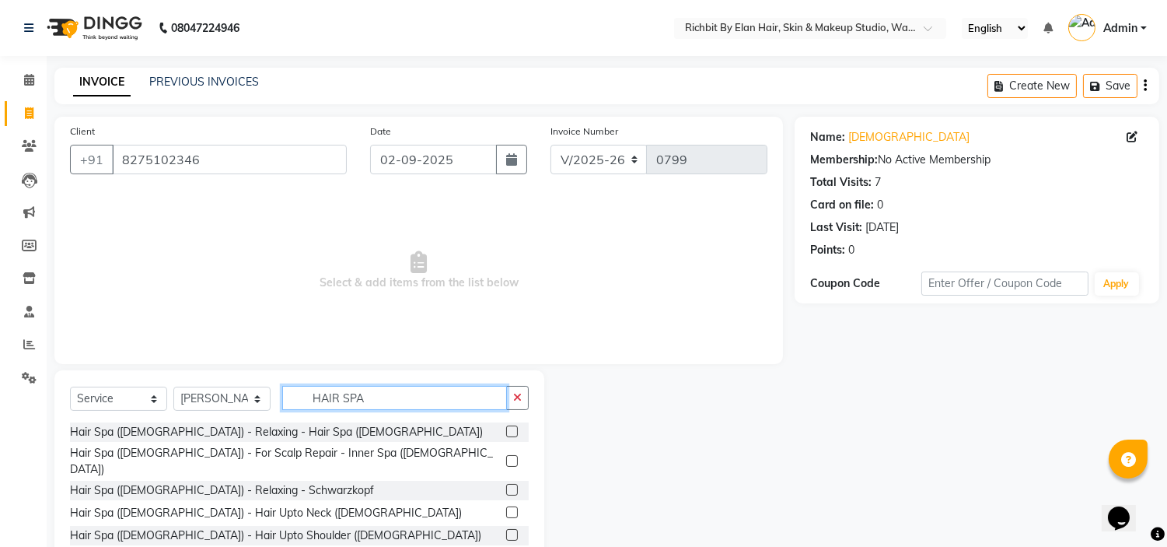
type input "HAIR SPA"
click at [506, 484] on label at bounding box center [512, 490] width 12 height 12
click at [506, 485] on input "checkbox" at bounding box center [511, 490] width 10 height 10
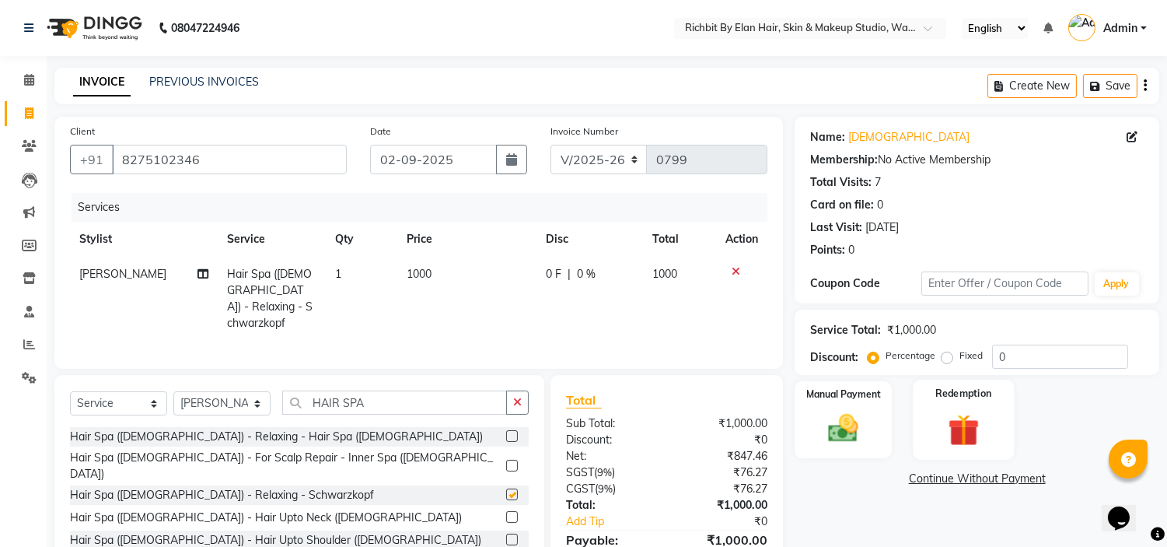
checkbox input "false"
click at [1023, 351] on input "0" at bounding box center [1060, 356] width 136 height 24
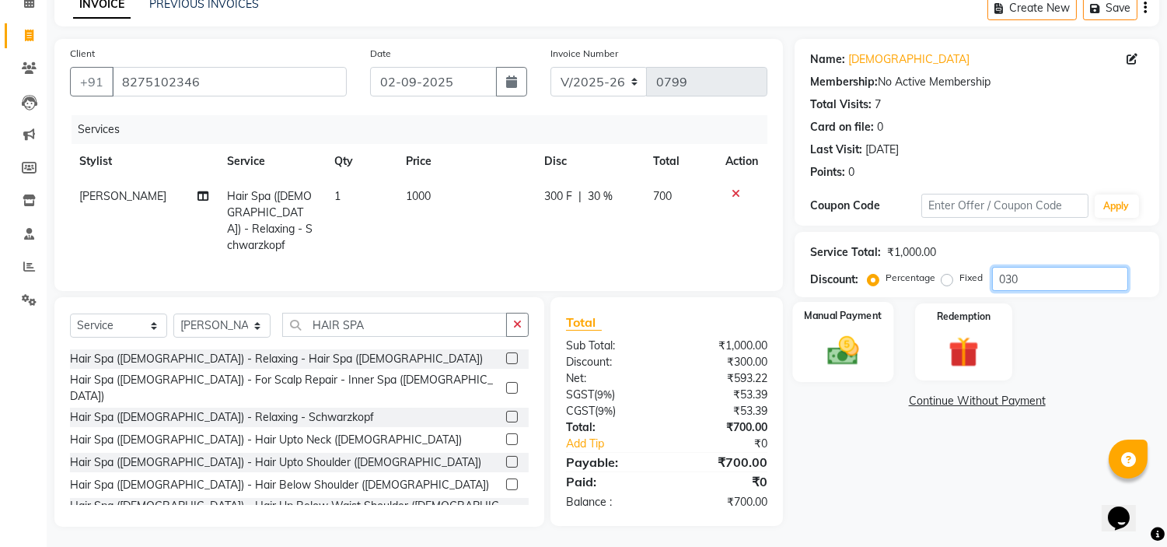
type input "030"
click at [865, 341] on img at bounding box center [843, 351] width 51 height 37
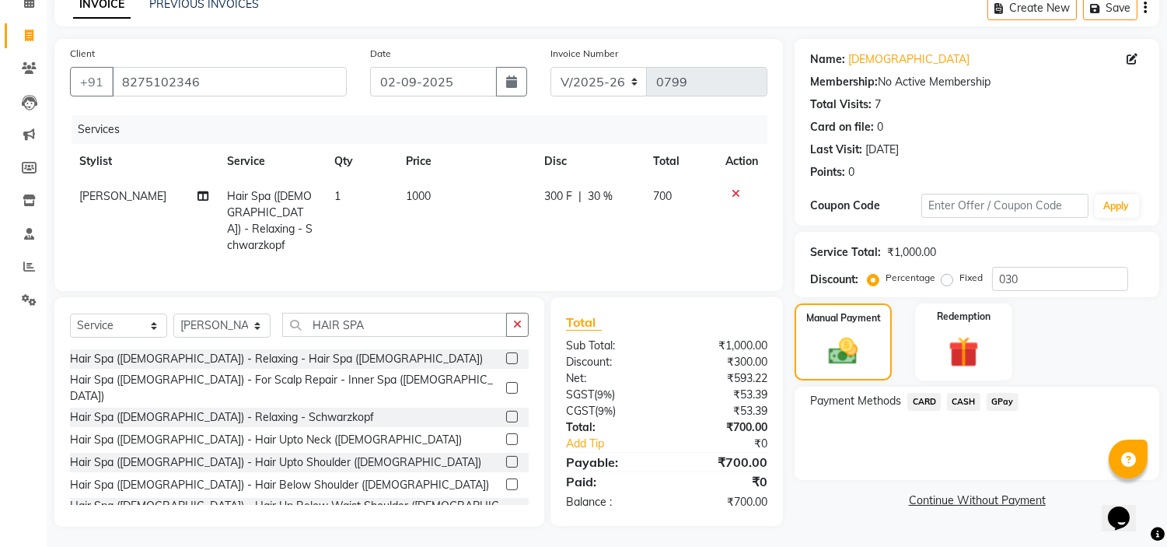
click at [1005, 397] on span "GPay" at bounding box center [1003, 402] width 32 height 18
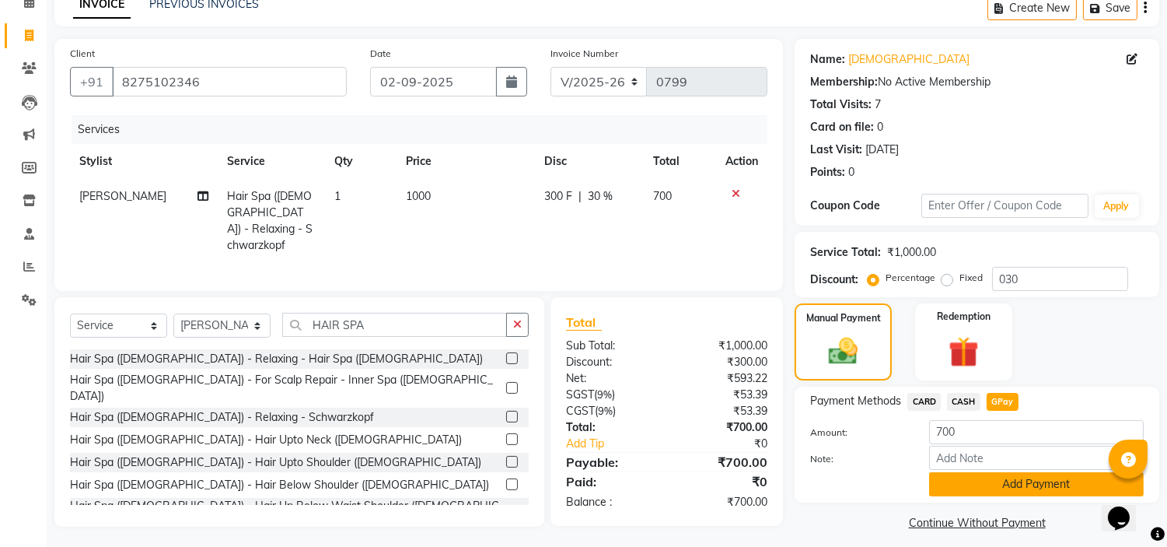
click at [1039, 493] on button "Add Payment" at bounding box center [1036, 484] width 215 height 24
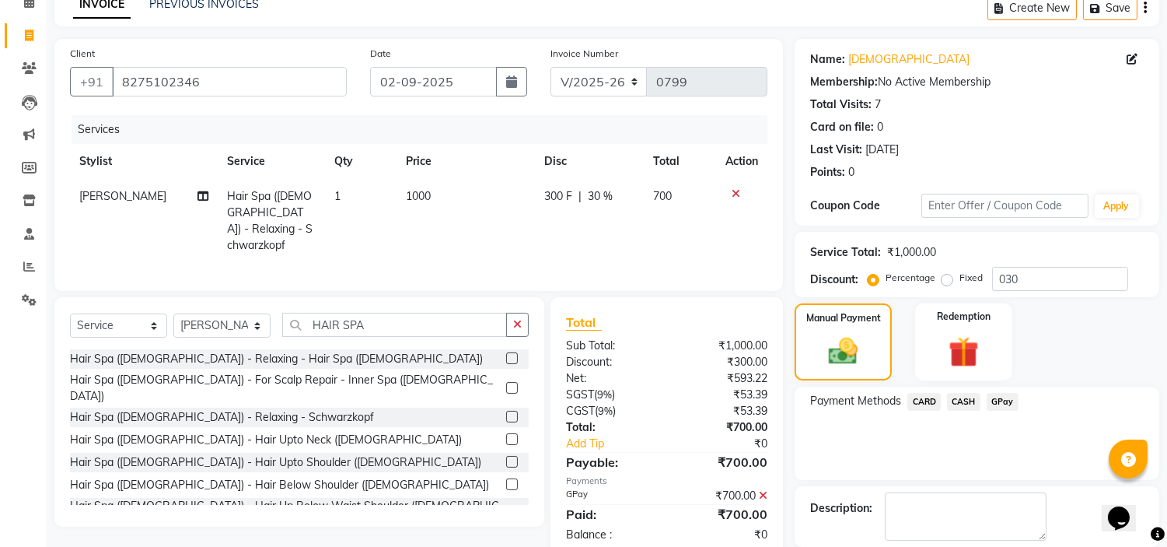
scroll to position [152, 0]
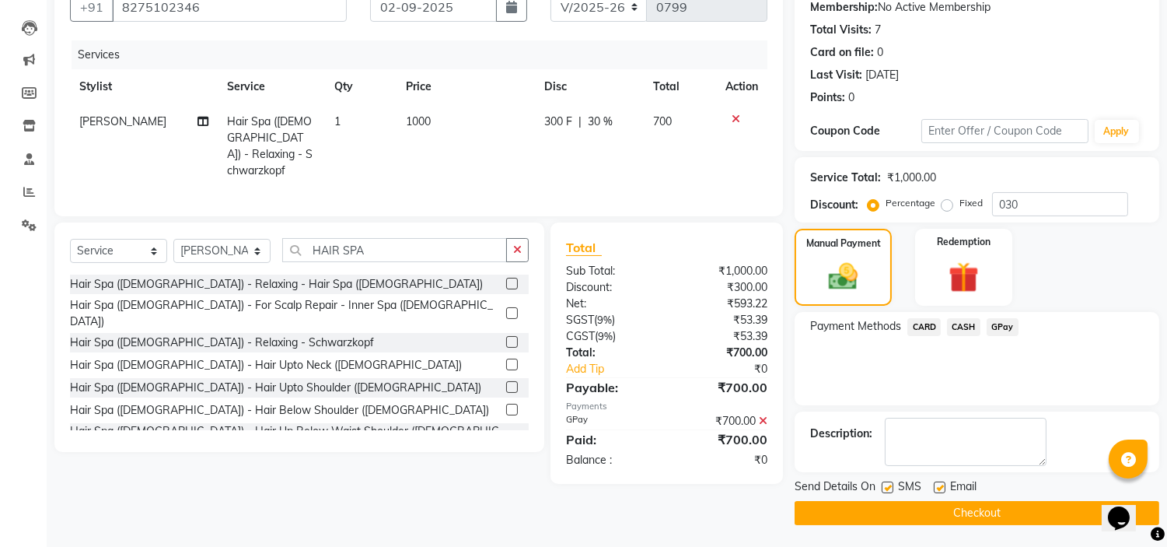
click at [987, 504] on button "Checkout" at bounding box center [977, 513] width 365 height 24
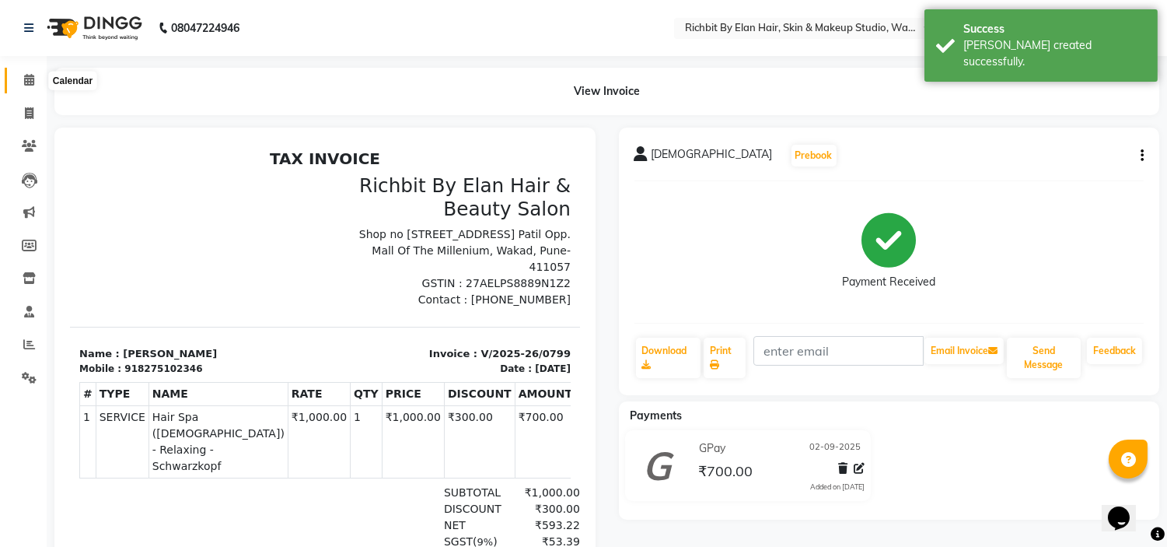
click at [33, 79] on icon at bounding box center [29, 80] width 10 height 12
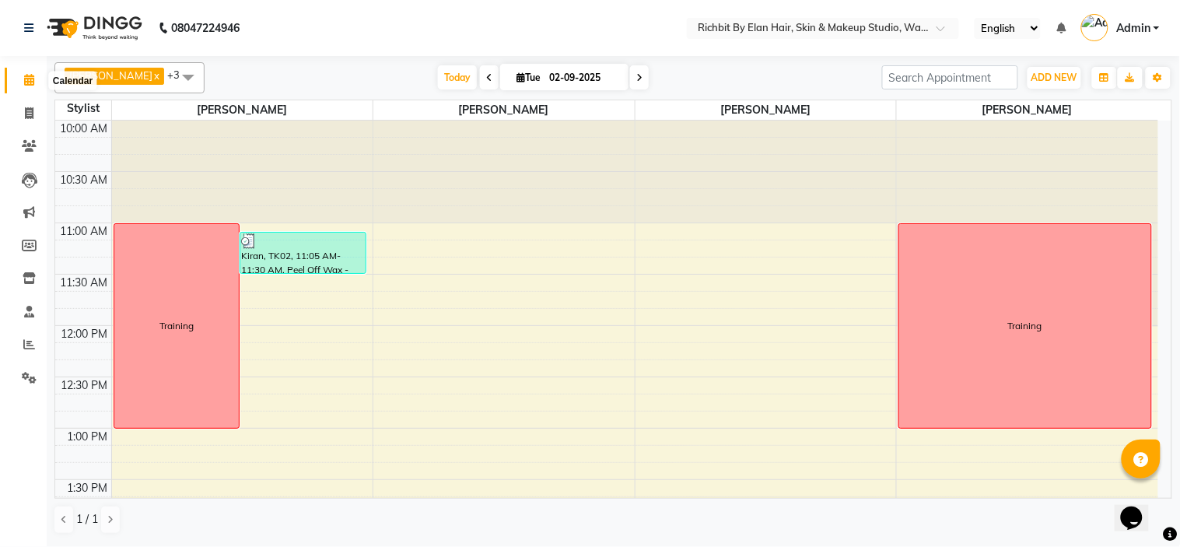
click at [33, 76] on span at bounding box center [29, 81] width 27 height 18
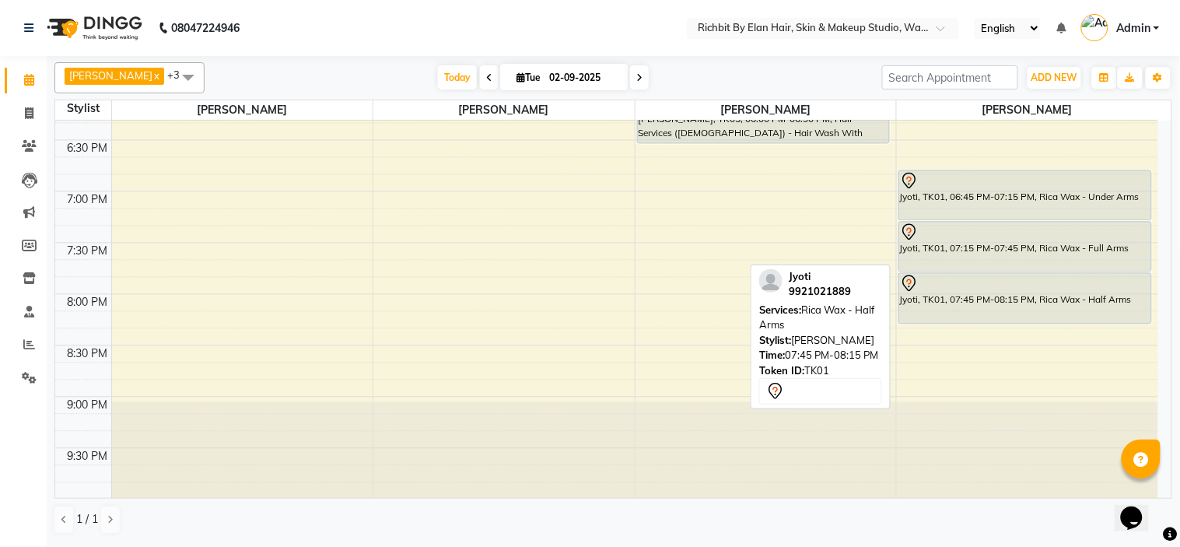
scroll to position [859, 0]
